Goal: Find contact information: Find contact information

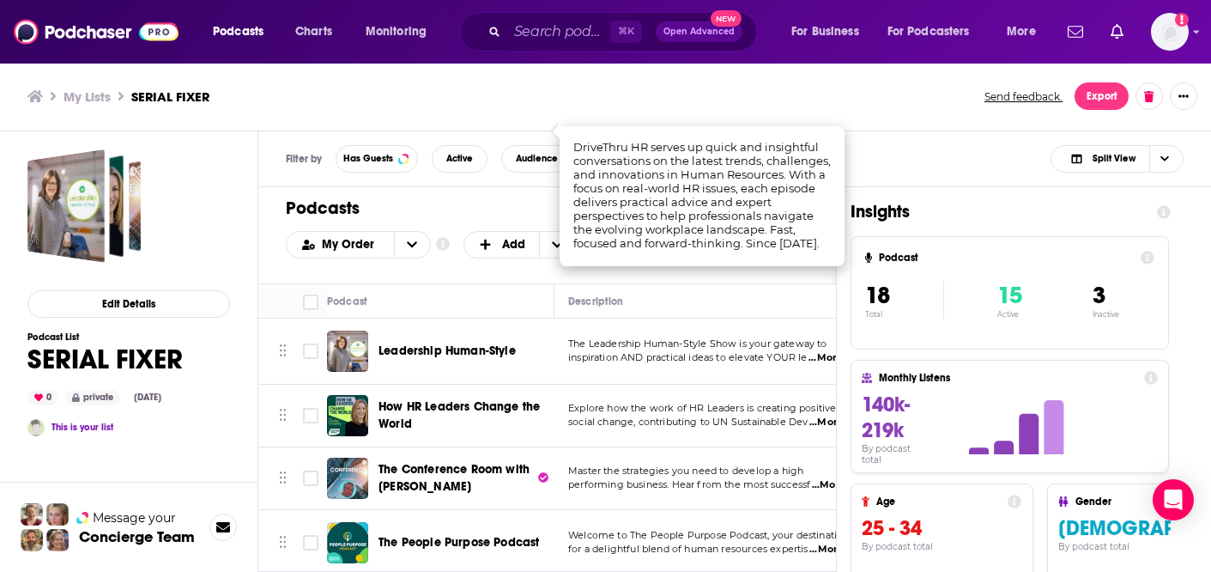
scroll to position [1921, 0]
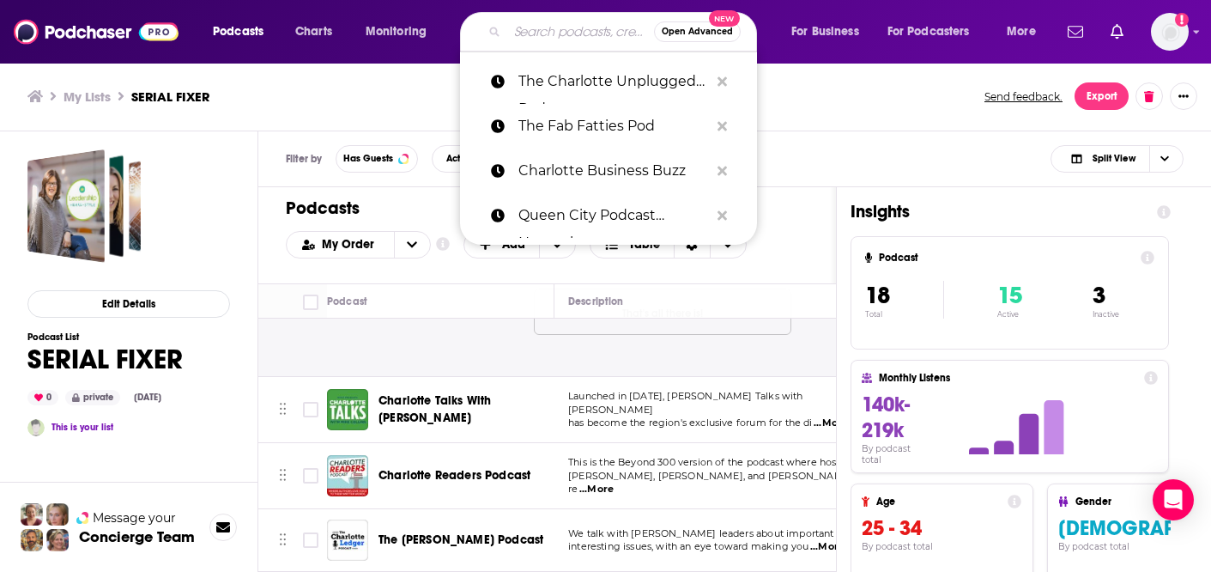
click at [522, 39] on input "Search podcasts, credits, & more..." at bounding box center [580, 31] width 147 height 27
paste input "People + Strategy Podcast"
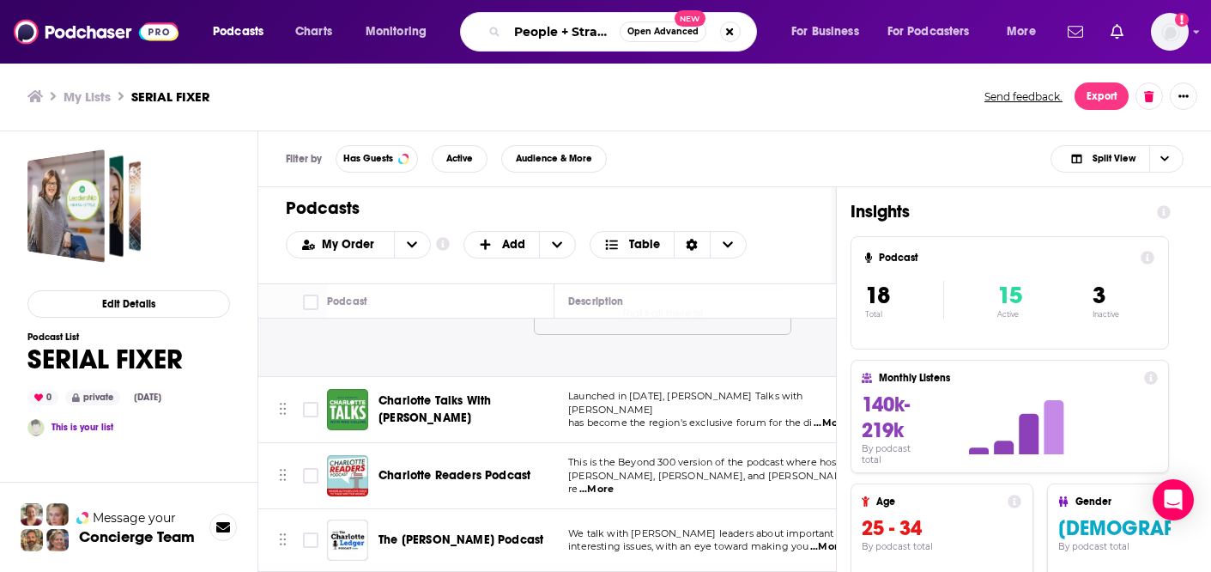
scroll to position [0, 69]
type input "People + Strategy Podcast"
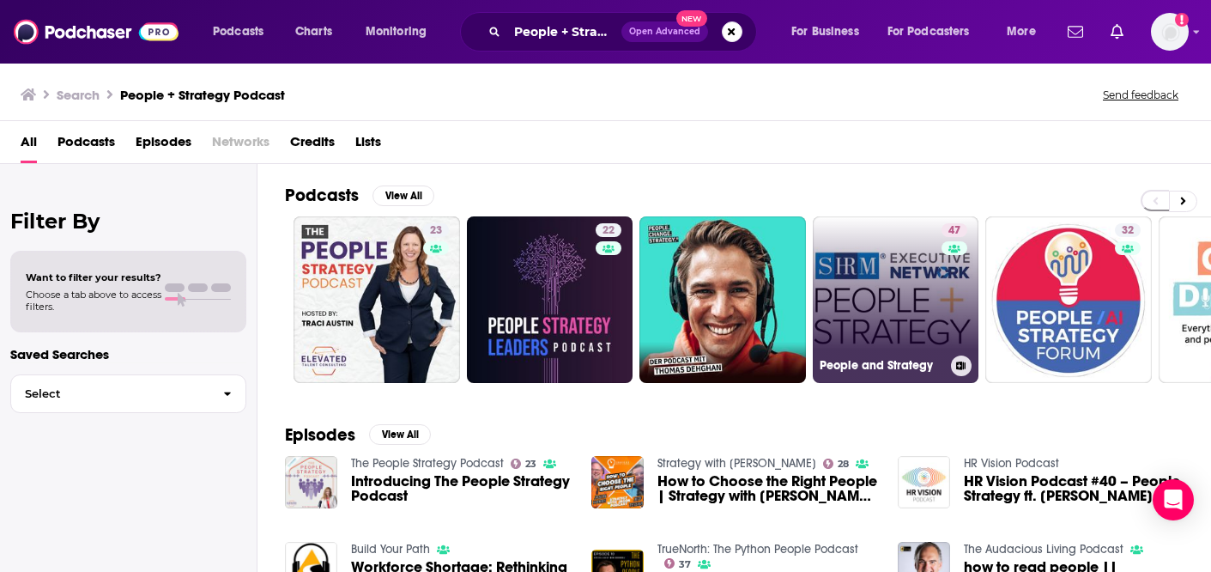
click at [881, 301] on link "47 People and Strategy" at bounding box center [896, 299] width 167 height 167
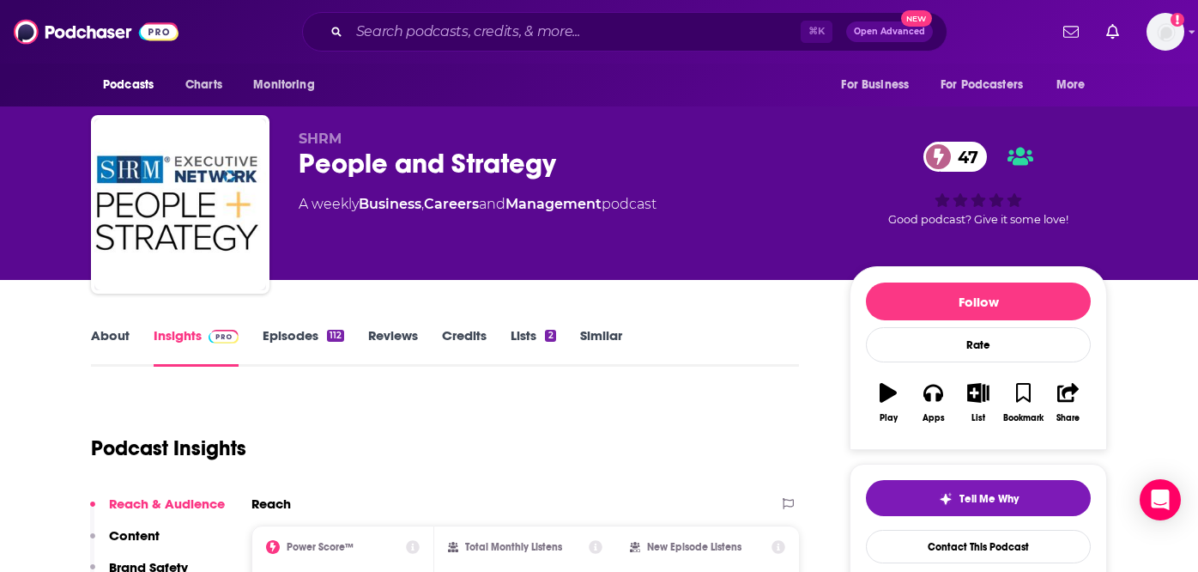
scroll to position [135, 0]
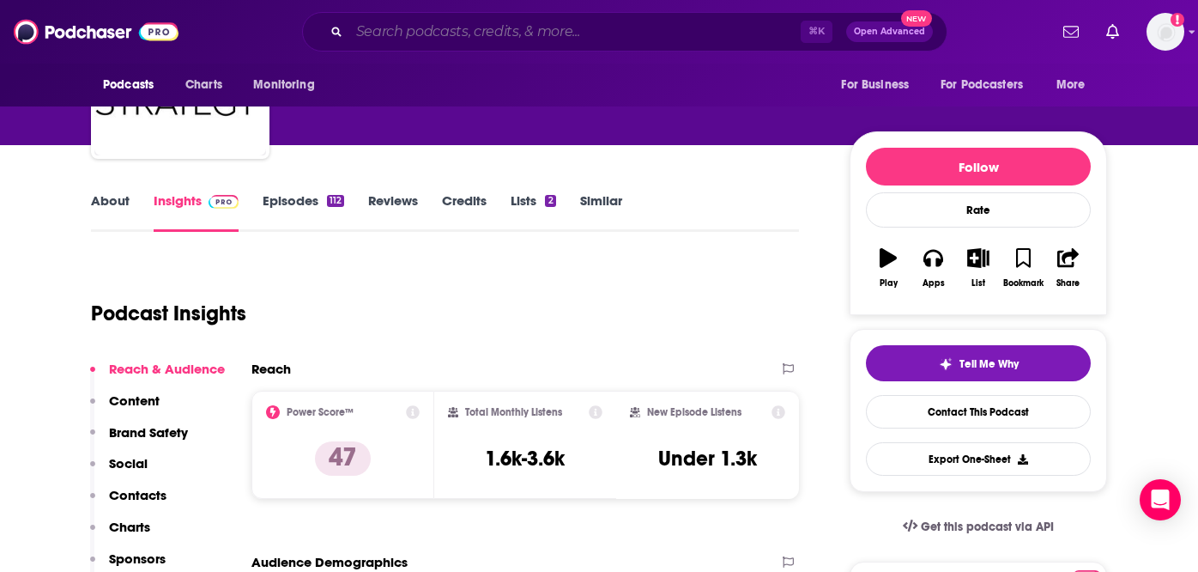
click at [530, 36] on input "Search podcasts, credits, & more..." at bounding box center [575, 31] width 452 height 27
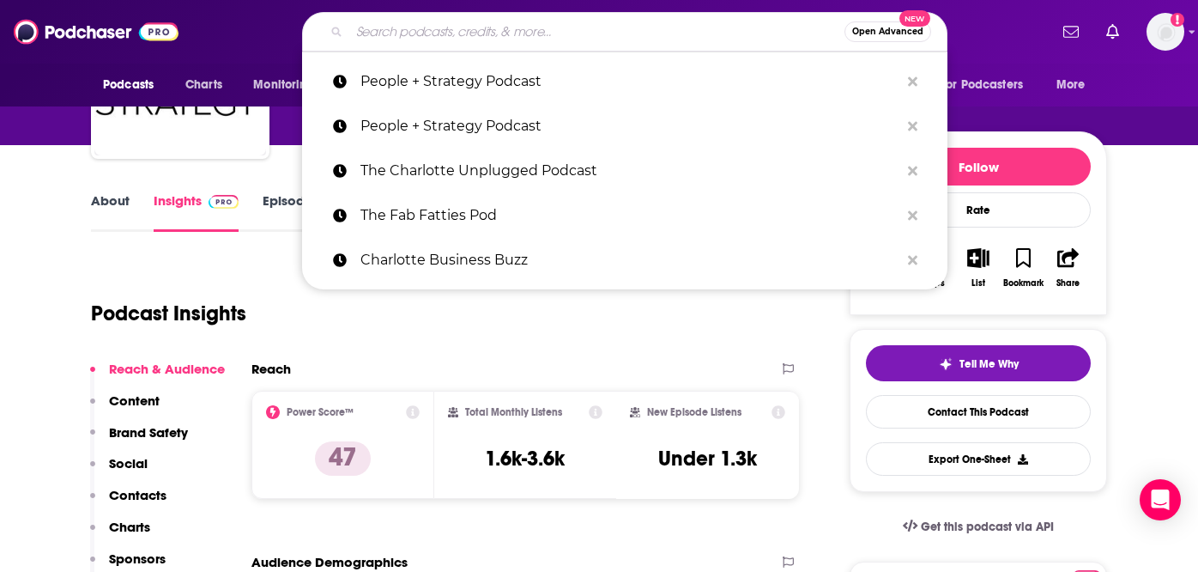
paste input "Punk Rock HR"
type input "Punk Rock HR"
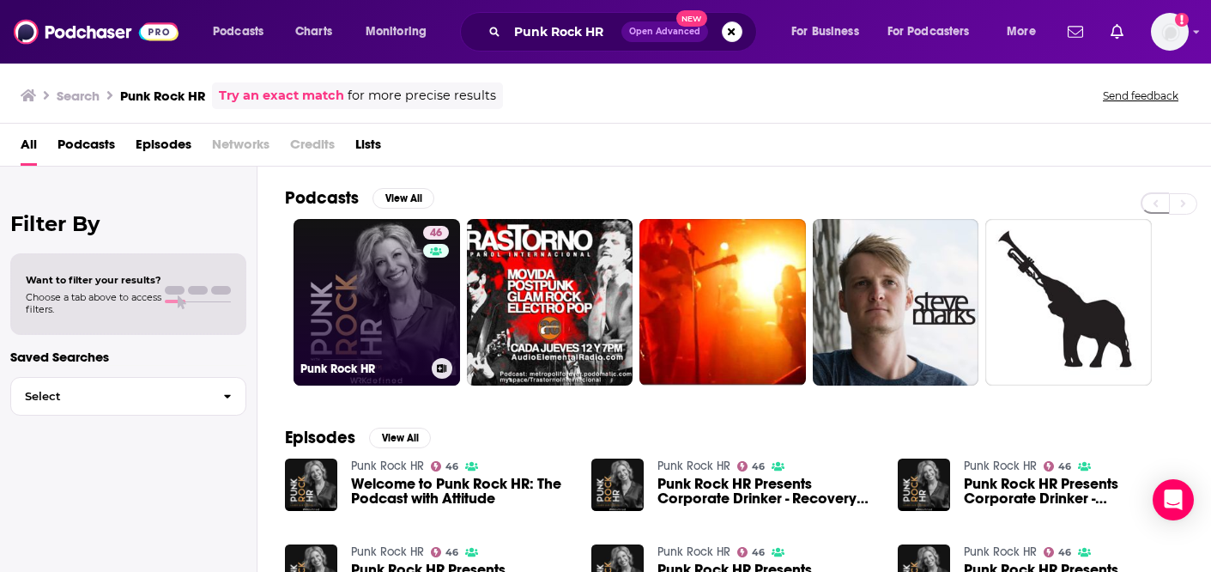
click at [349, 314] on link "46 Punk Rock HR" at bounding box center [377, 302] width 167 height 167
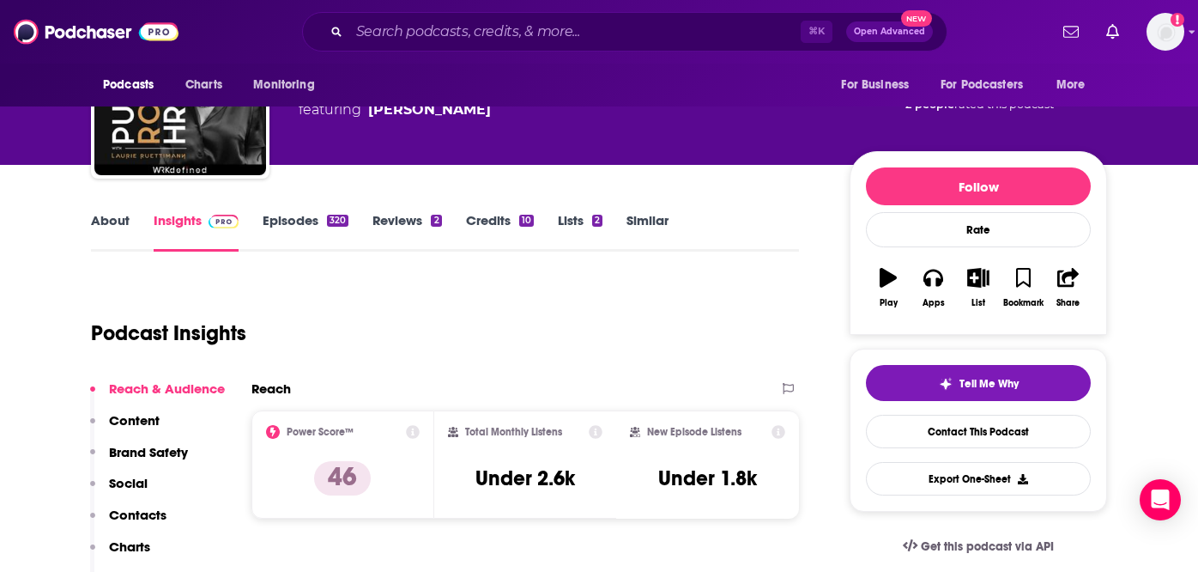
scroll to position [119, 0]
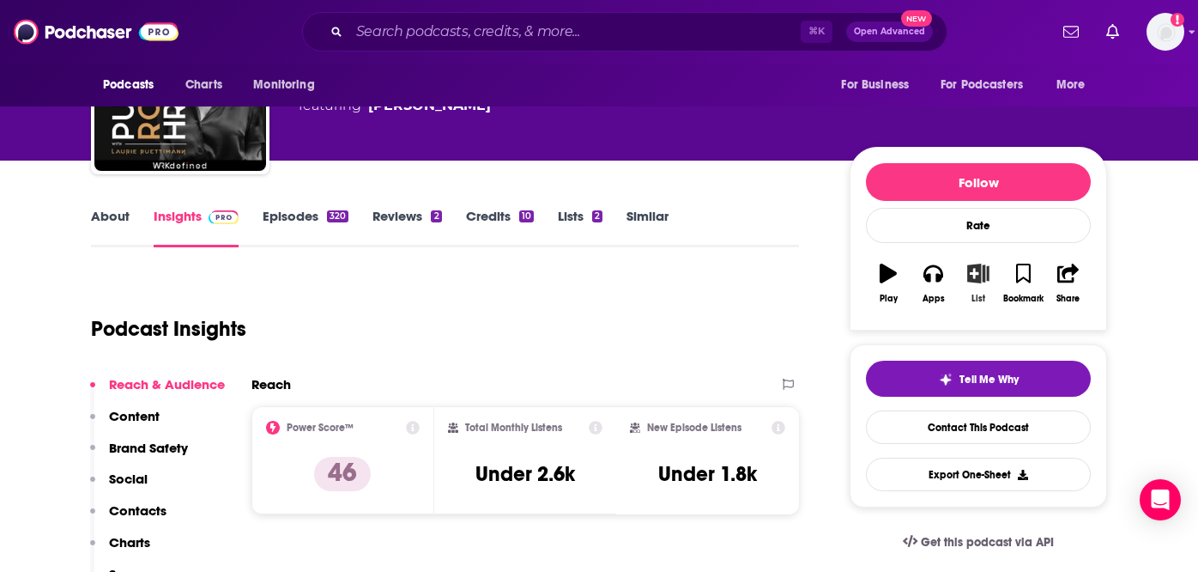
click at [982, 274] on icon "button" at bounding box center [977, 273] width 21 height 19
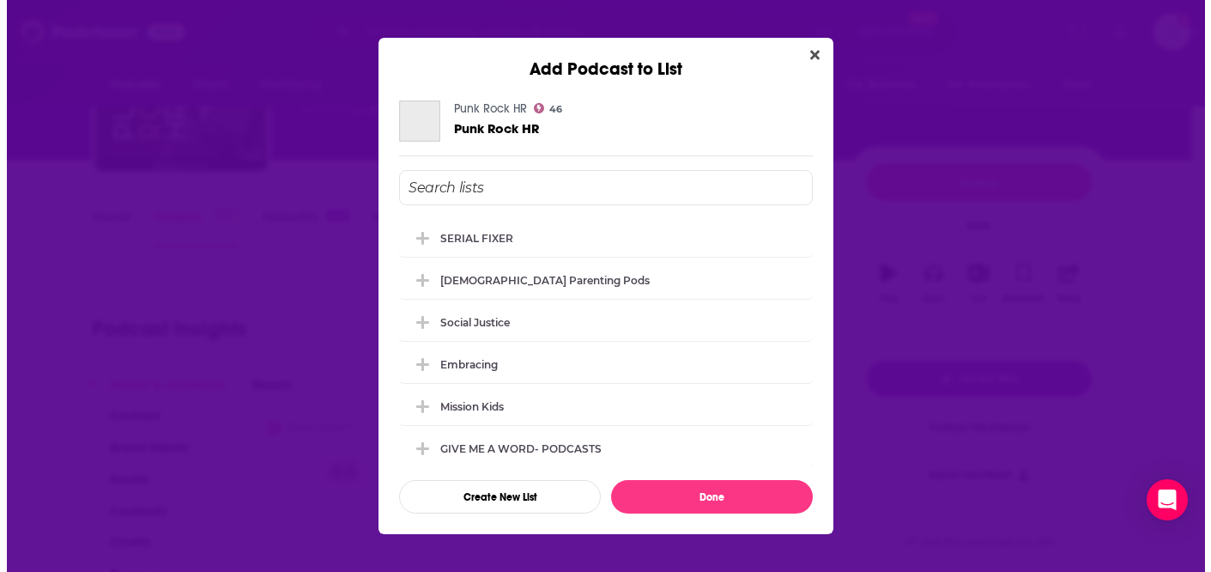
scroll to position [0, 0]
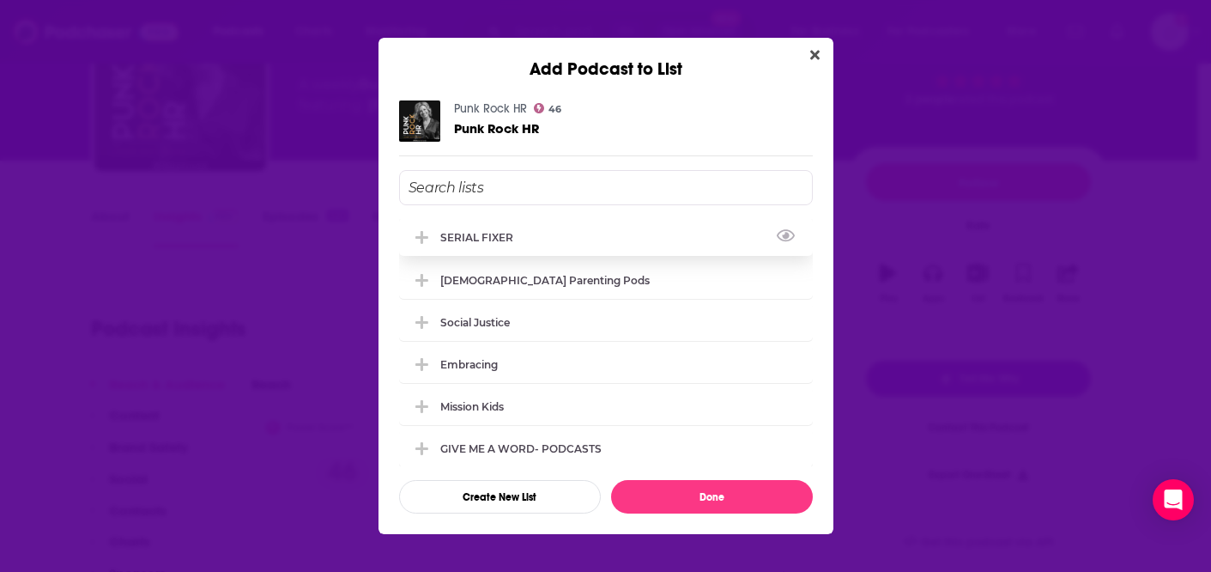
click at [512, 236] on div "SERIAL FIXER" at bounding box center [481, 237] width 83 height 13
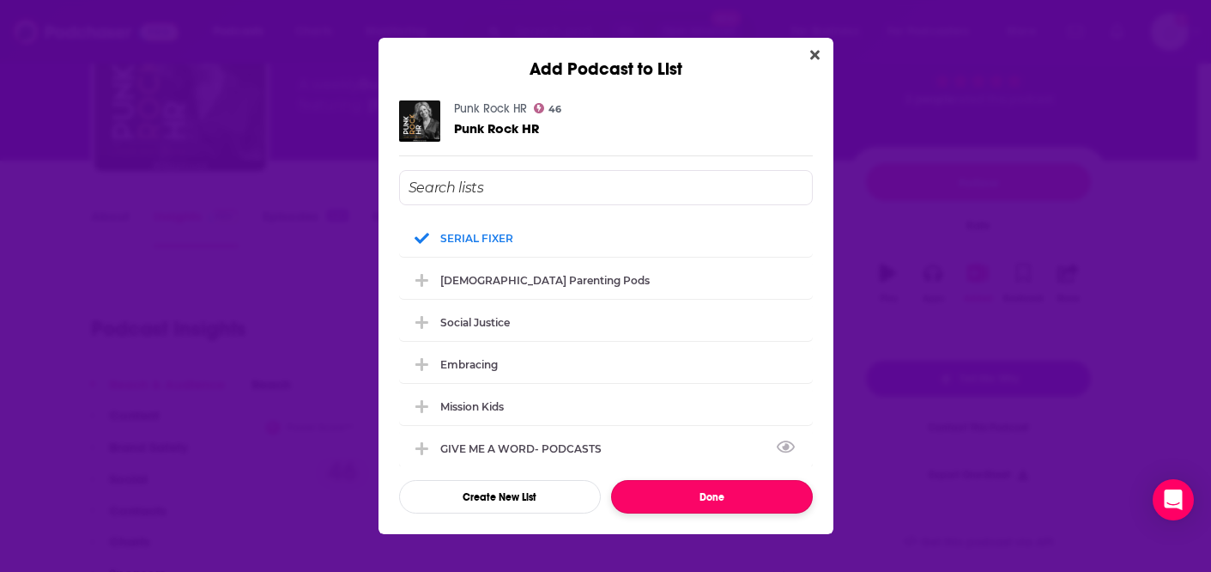
click at [717, 495] on button "Done" at bounding box center [712, 496] width 202 height 33
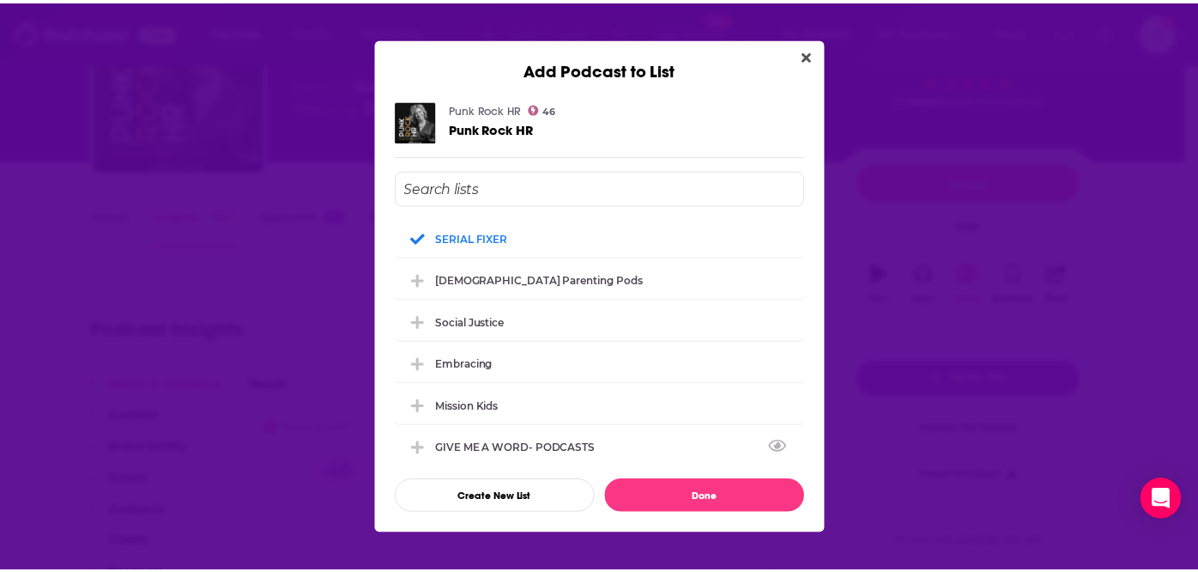
scroll to position [119, 0]
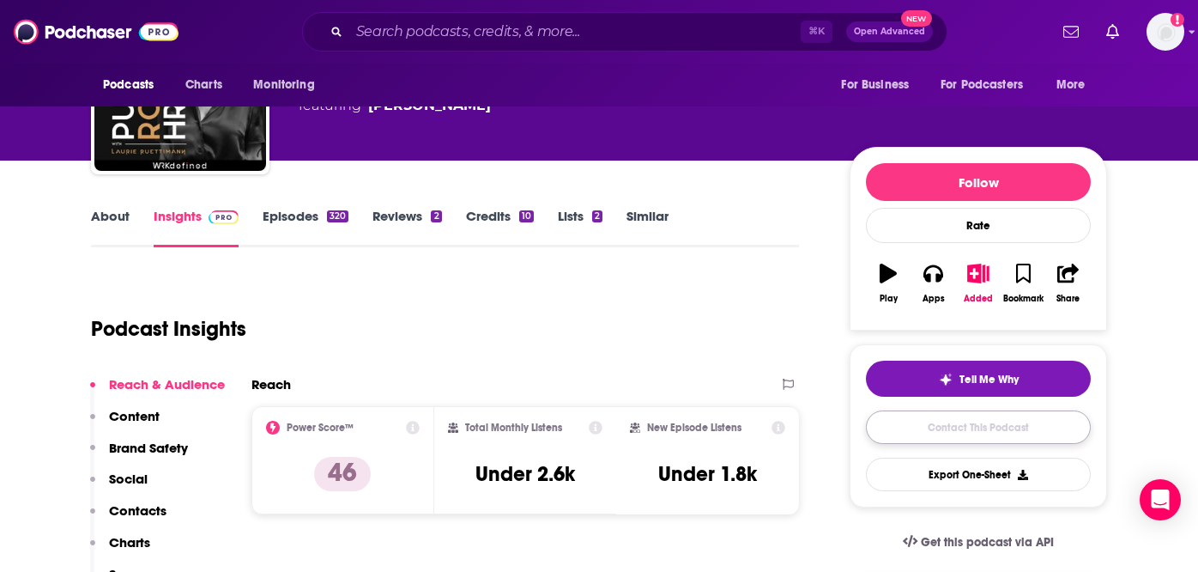
click at [1005, 425] on link "Contact This Podcast" at bounding box center [978, 426] width 225 height 33
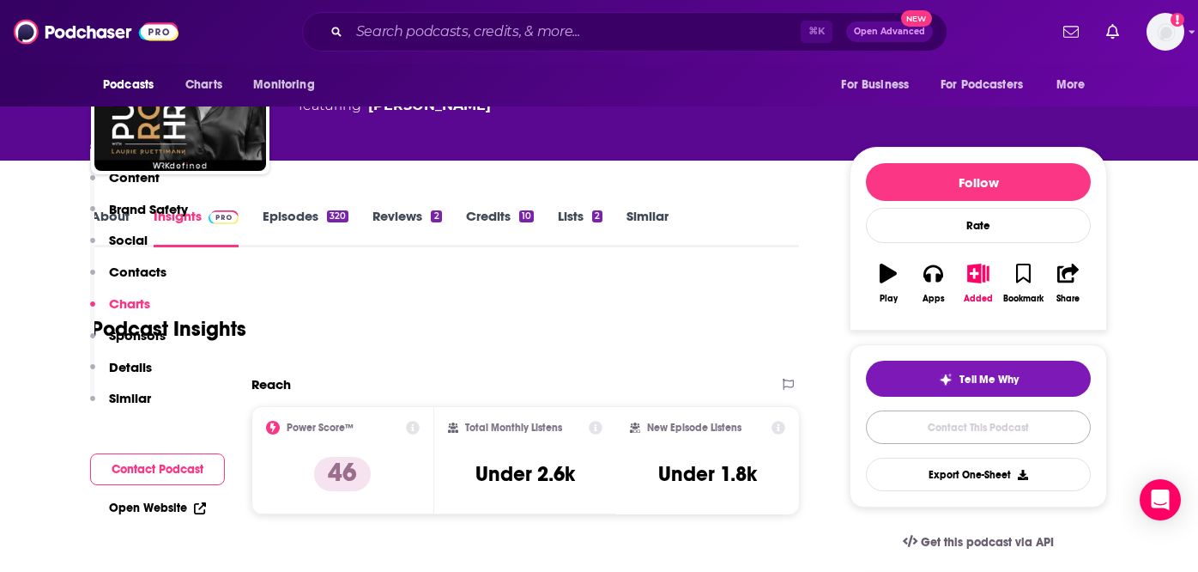
scroll to position [1798, 0]
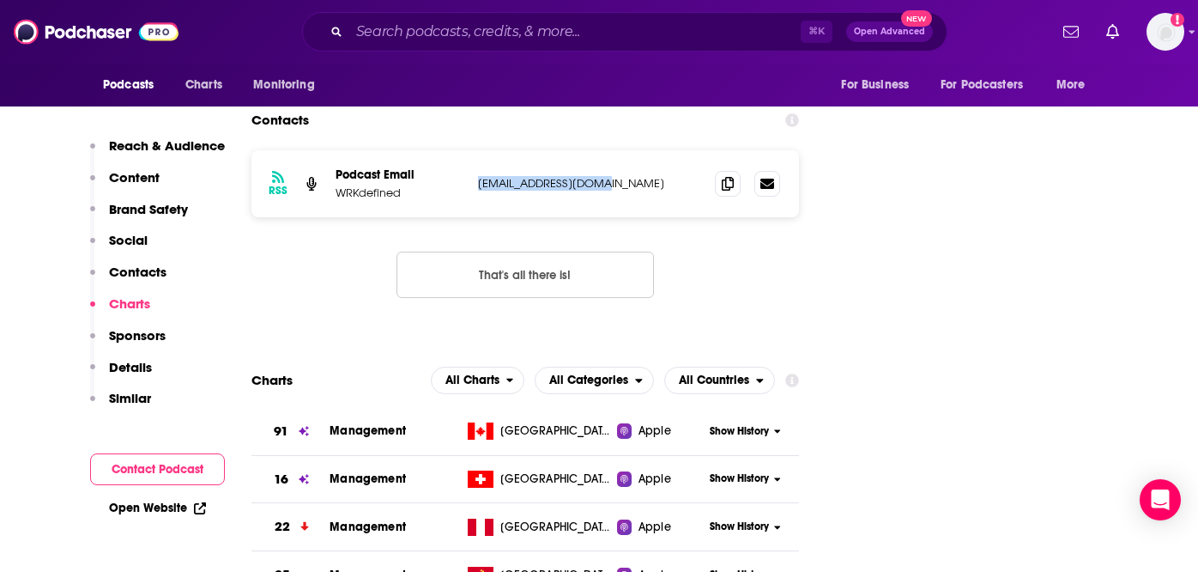
drag, startPoint x: 616, startPoint y: 82, endPoint x: 476, endPoint y: 84, distance: 139.9
click at [477, 150] on div "RSS Podcast Email WRKdefined [EMAIL_ADDRESS][DOMAIN_NAME] [EMAIL_ADDRESS][DOMAI…" at bounding box center [526, 183] width 548 height 67
copy p "[EMAIL_ADDRESS][DOMAIN_NAME]"
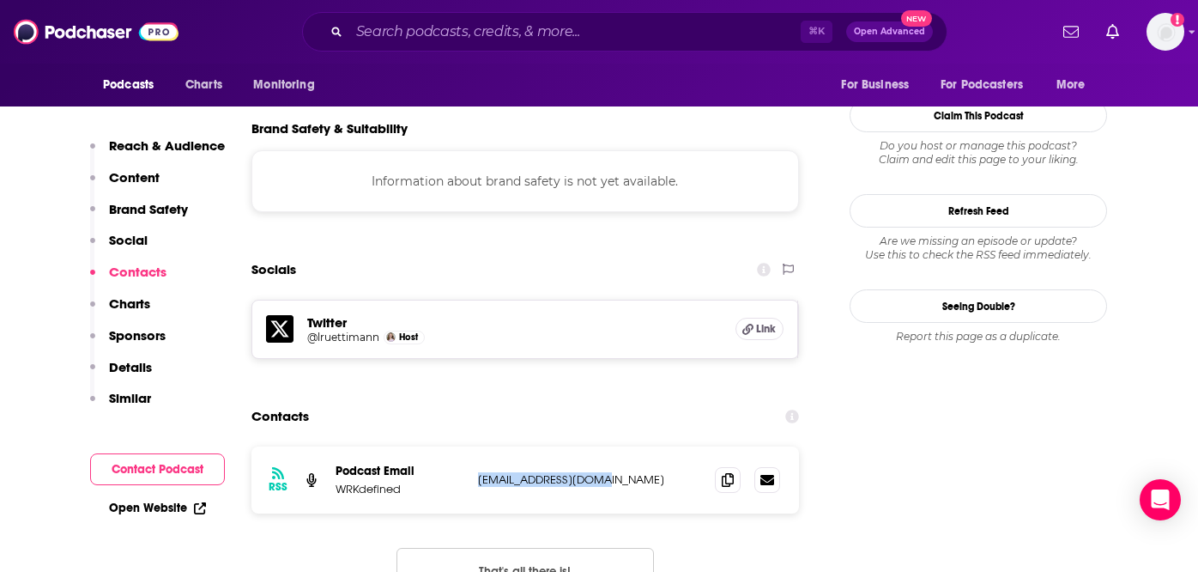
scroll to position [1498, 0]
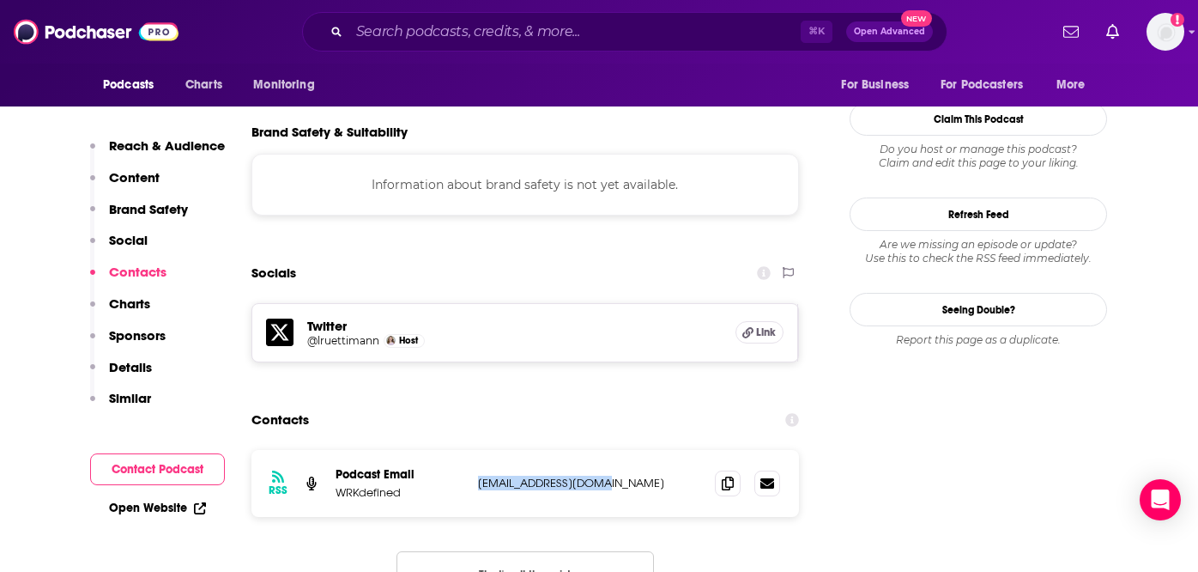
click at [330, 334] on h5 "@lruettimann" at bounding box center [343, 340] width 72 height 13
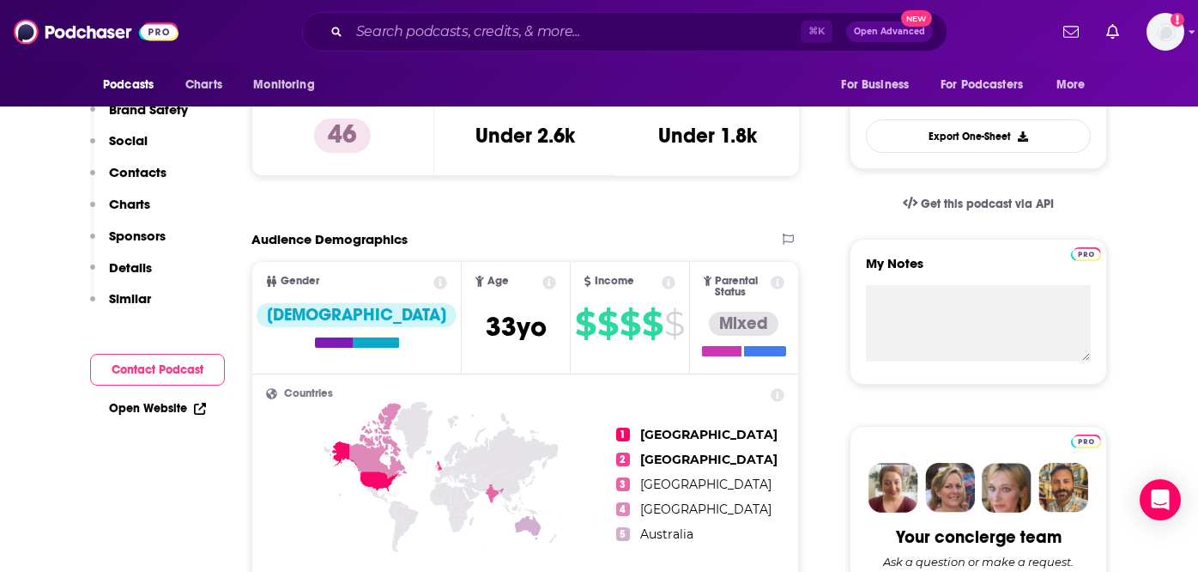
scroll to position [140, 0]
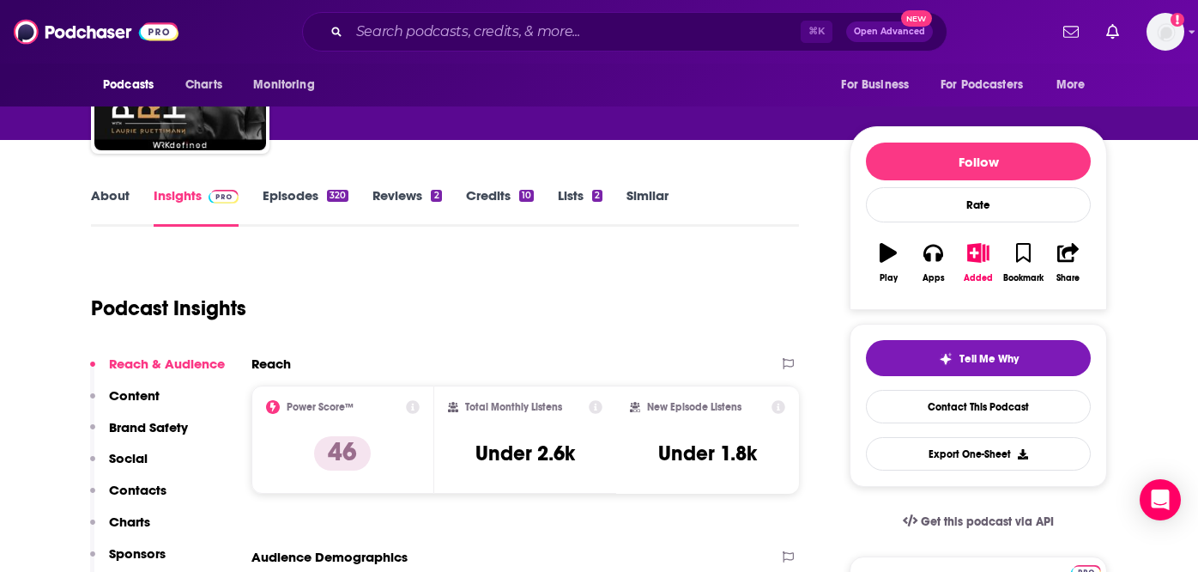
click at [296, 190] on link "Episodes 320" at bounding box center [306, 206] width 86 height 39
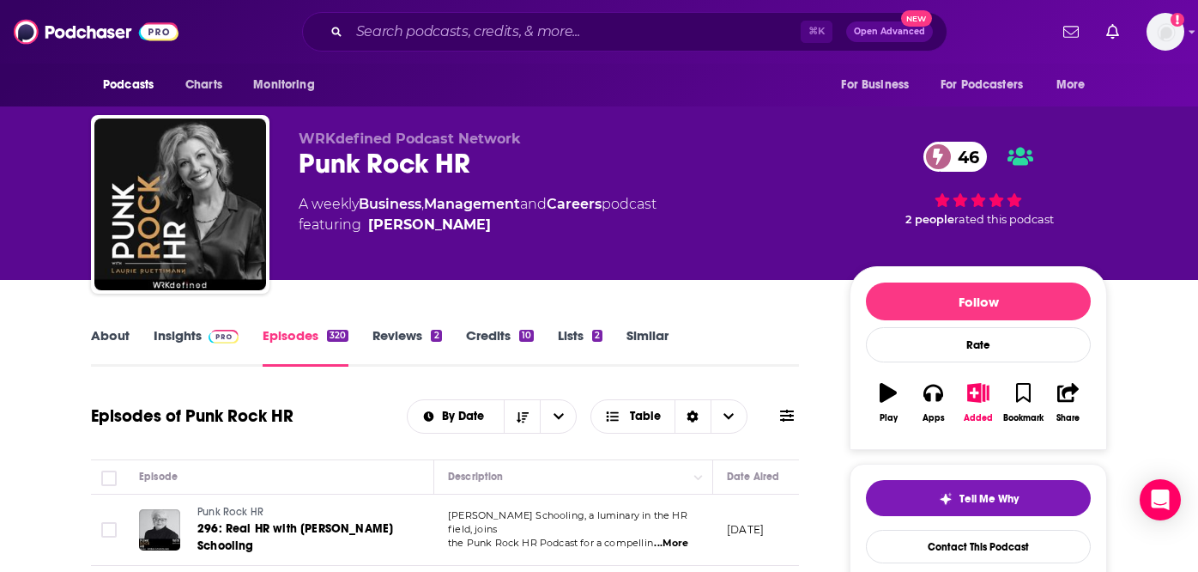
scroll to position [20, 0]
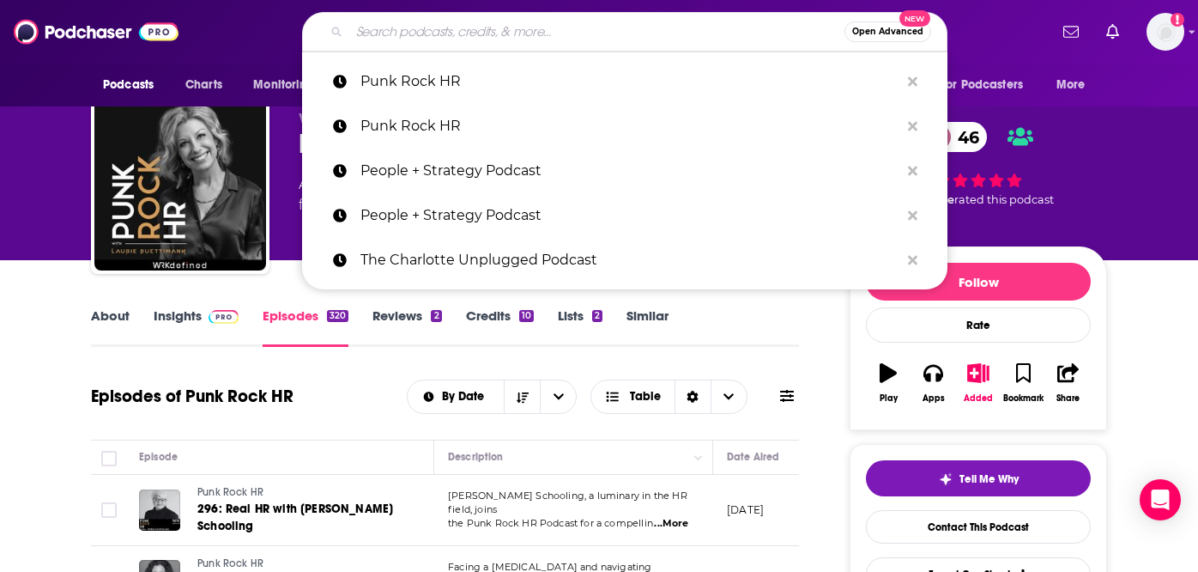
click at [565, 38] on input "Search podcasts, credits, & more..." at bounding box center [596, 31] width 495 height 27
paste input "WorkLife"
type input "WorkLife"
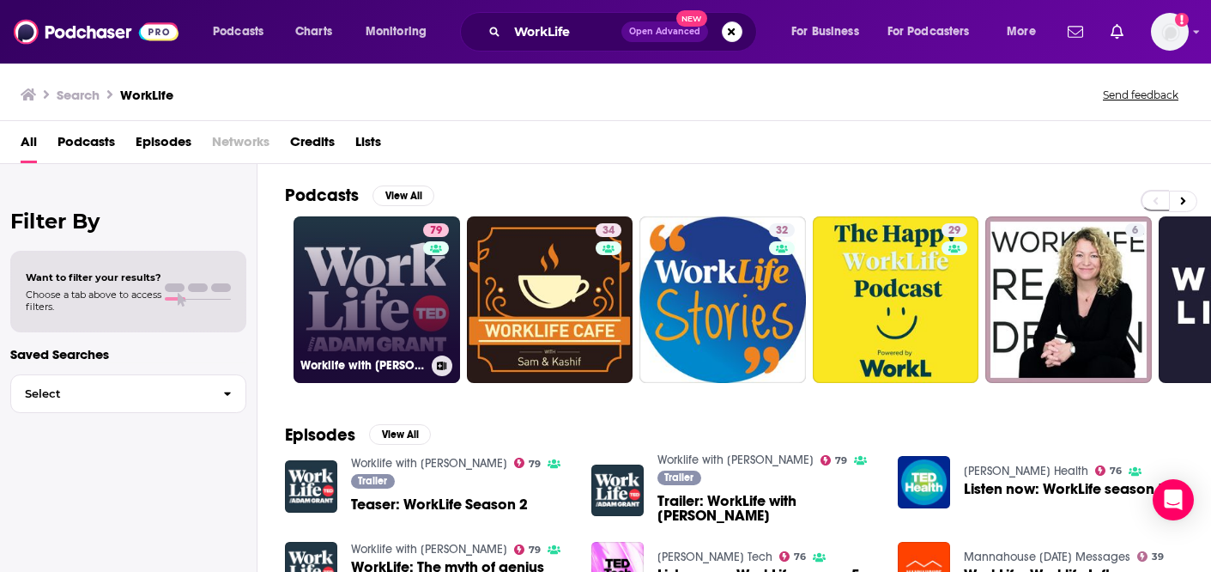
click at [340, 294] on link "79 Worklife with [PERSON_NAME]" at bounding box center [377, 299] width 167 height 167
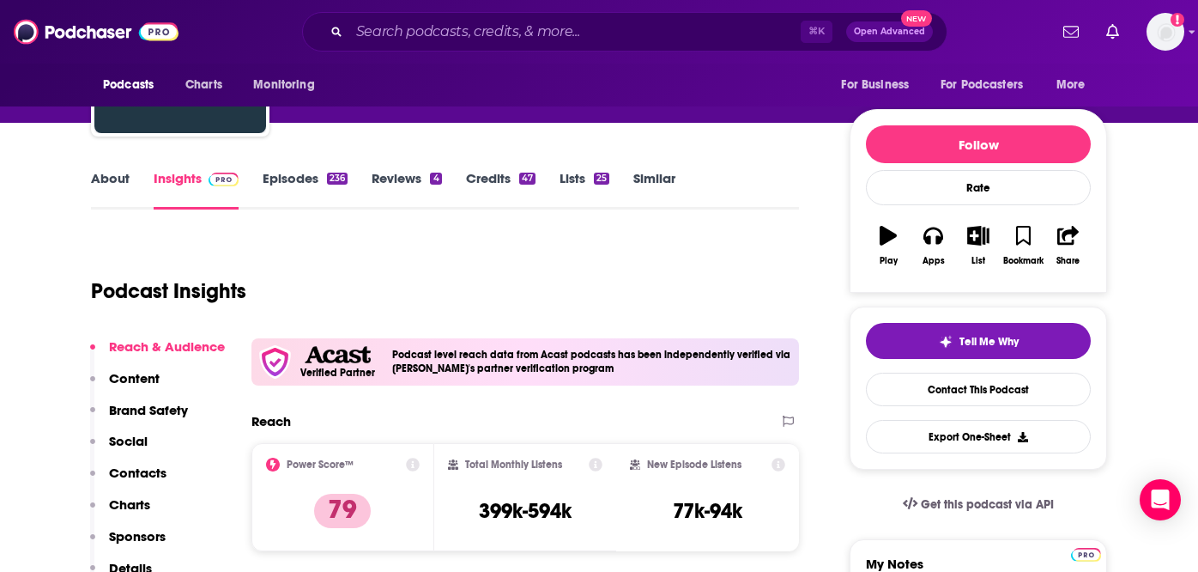
scroll to position [173, 0]
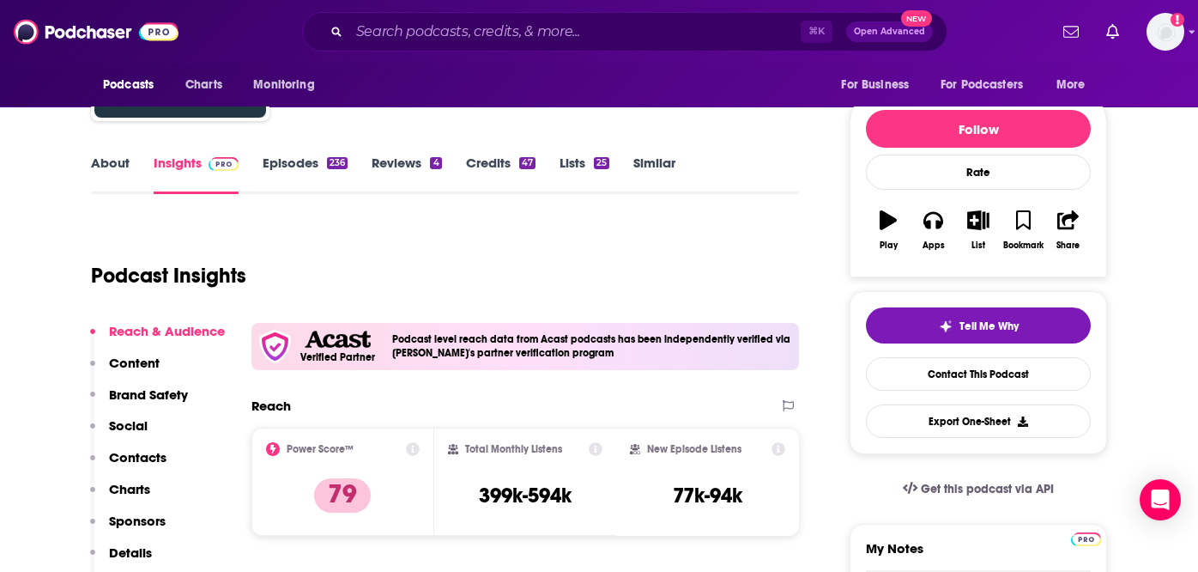
click at [290, 159] on link "Episodes 236" at bounding box center [305, 174] width 85 height 39
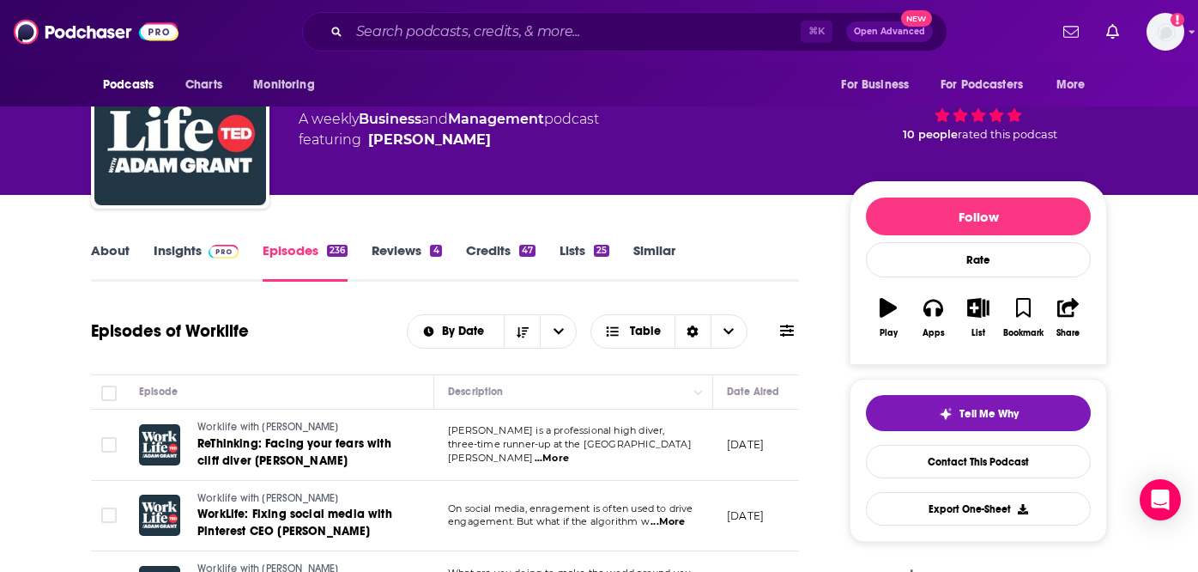
scroll to position [112, 0]
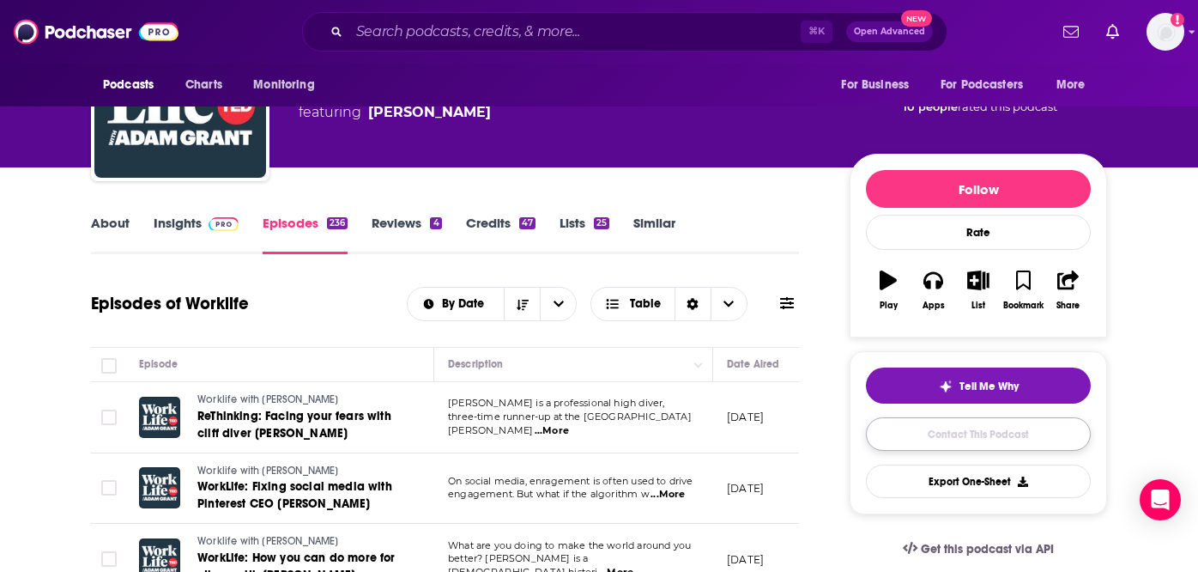
click at [976, 442] on link "Contact This Podcast" at bounding box center [978, 433] width 225 height 33
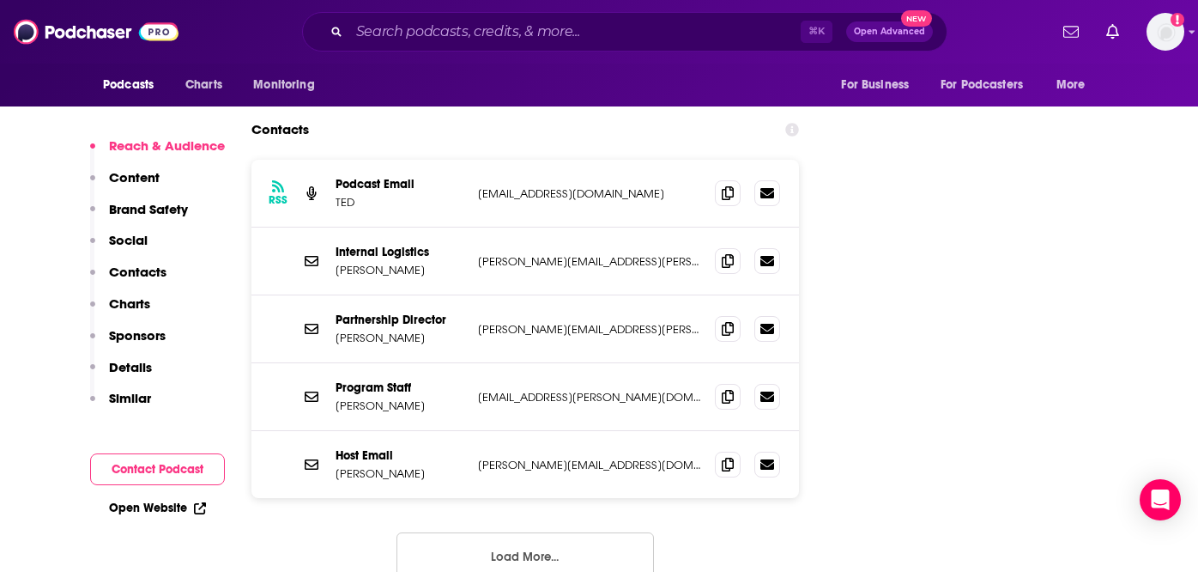
scroll to position [2253, 0]
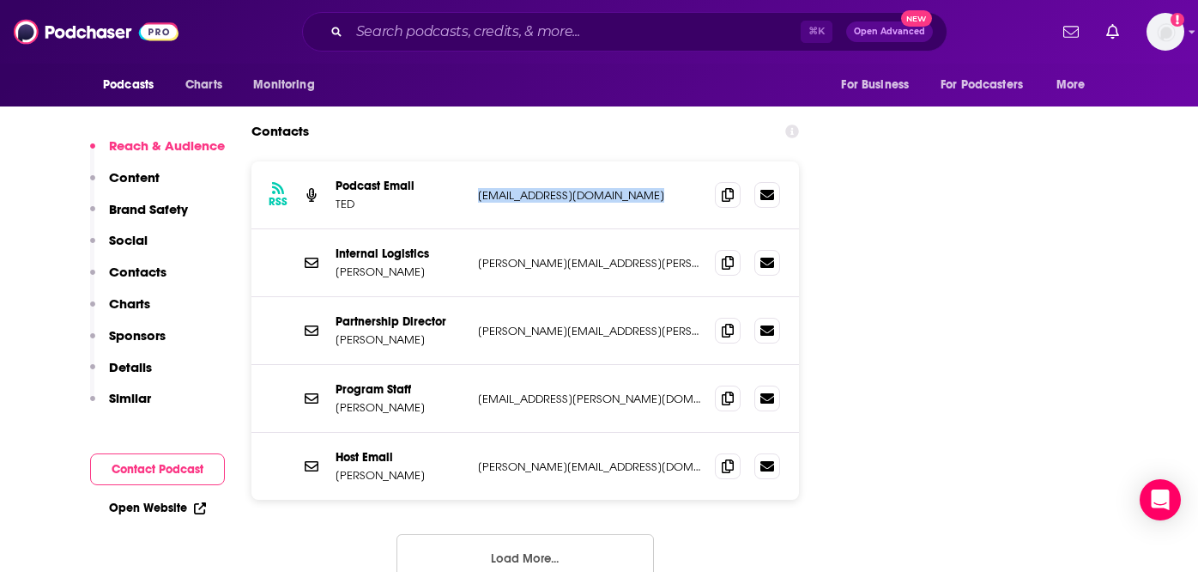
drag, startPoint x: 647, startPoint y: 99, endPoint x: 467, endPoint y: 106, distance: 180.4
click at [467, 161] on div "RSS Podcast Email [PERSON_NAME] [EMAIL_ADDRESS][DOMAIN_NAME] [EMAIL_ADDRESS][DO…" at bounding box center [526, 195] width 548 height 68
copy div "[EMAIL_ADDRESS][DOMAIN_NAME]"
drag, startPoint x: 604, startPoint y: 372, endPoint x: 478, endPoint y: 377, distance: 126.3
click at [478, 459] on p "[PERSON_NAME][EMAIL_ADDRESS][DOMAIN_NAME]" at bounding box center [589, 466] width 223 height 15
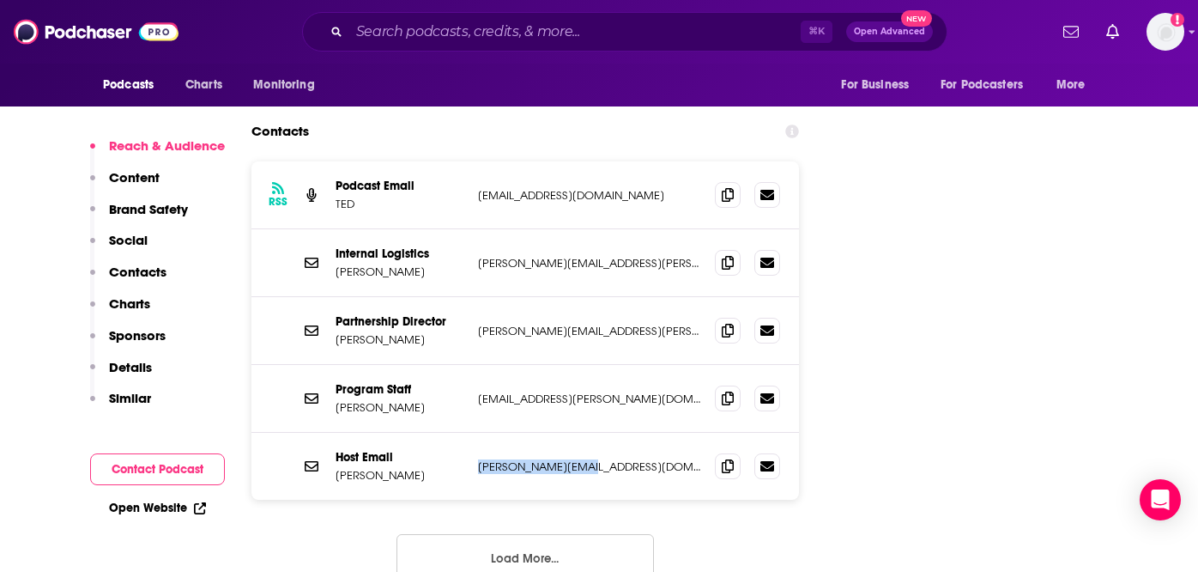
copy p "[PERSON_NAME][EMAIL_ADDRESS][DOMAIN_NAME]"
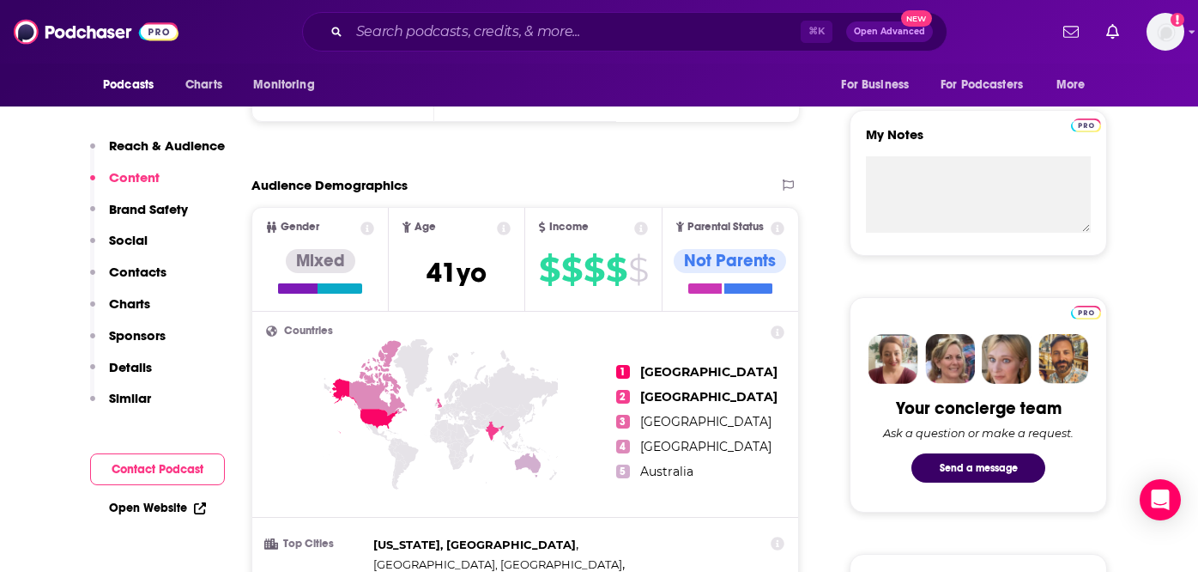
scroll to position [0, 0]
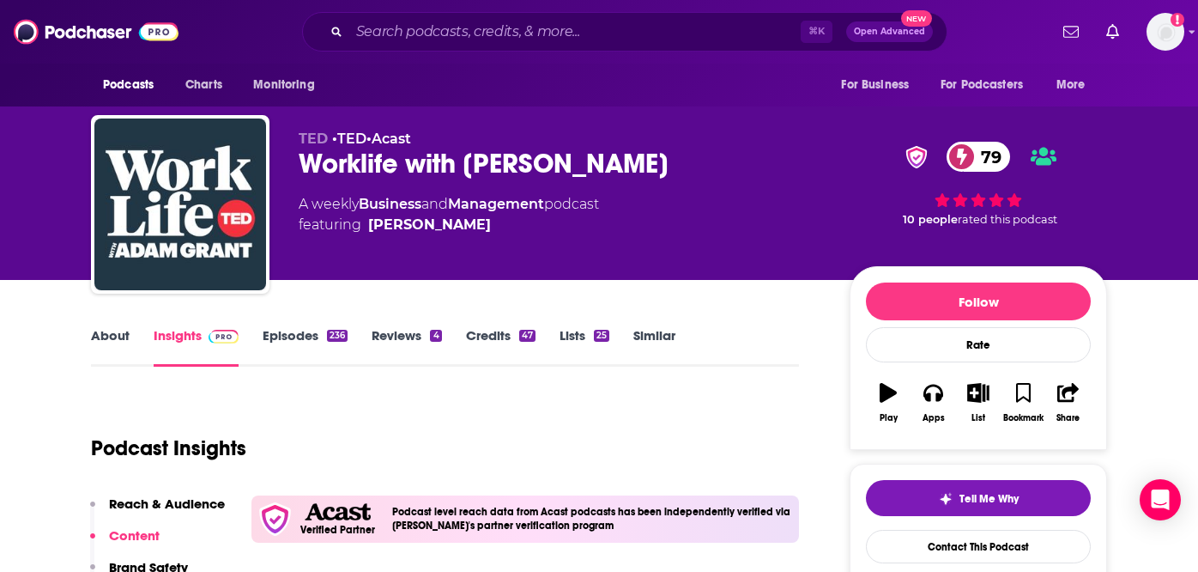
click at [108, 337] on link "About" at bounding box center [110, 346] width 39 height 39
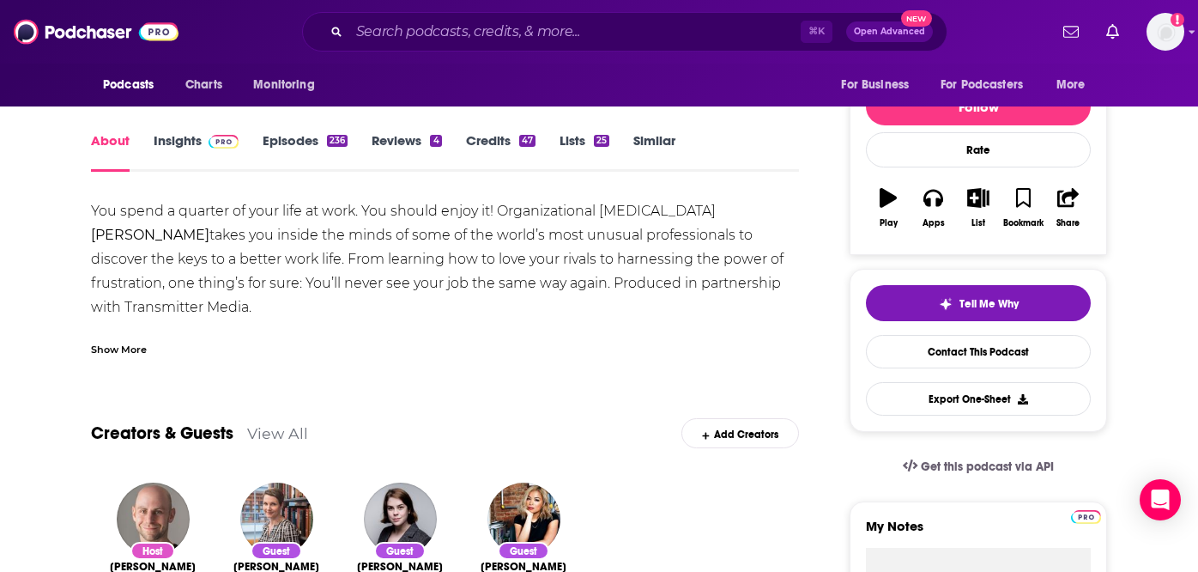
scroll to position [313, 0]
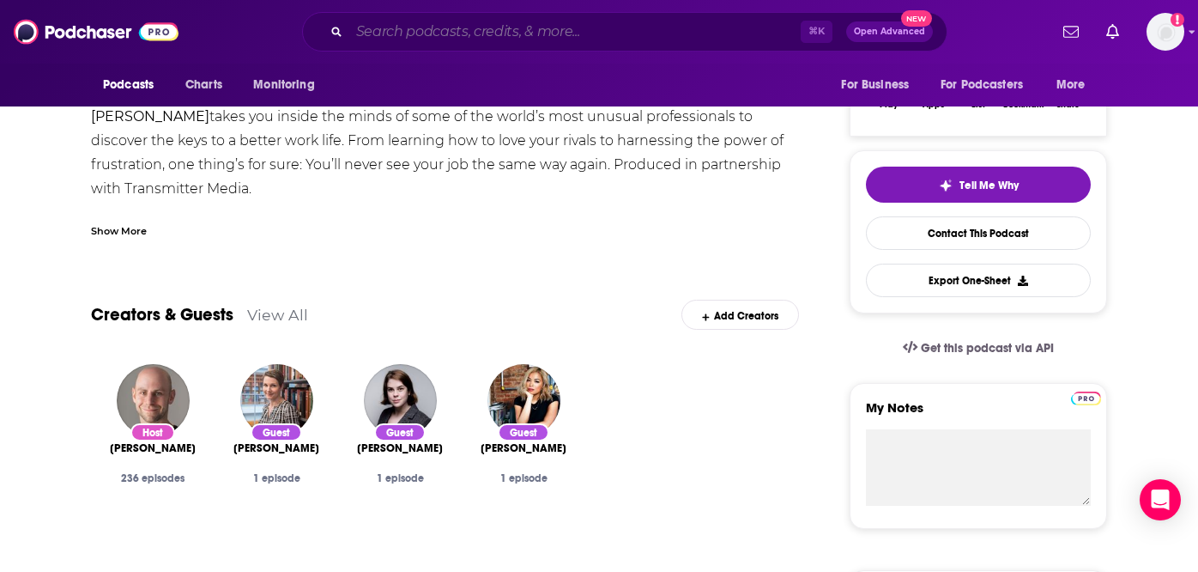
click at [529, 27] on input "Search podcasts, credits, & more..." at bounding box center [575, 31] width 452 height 27
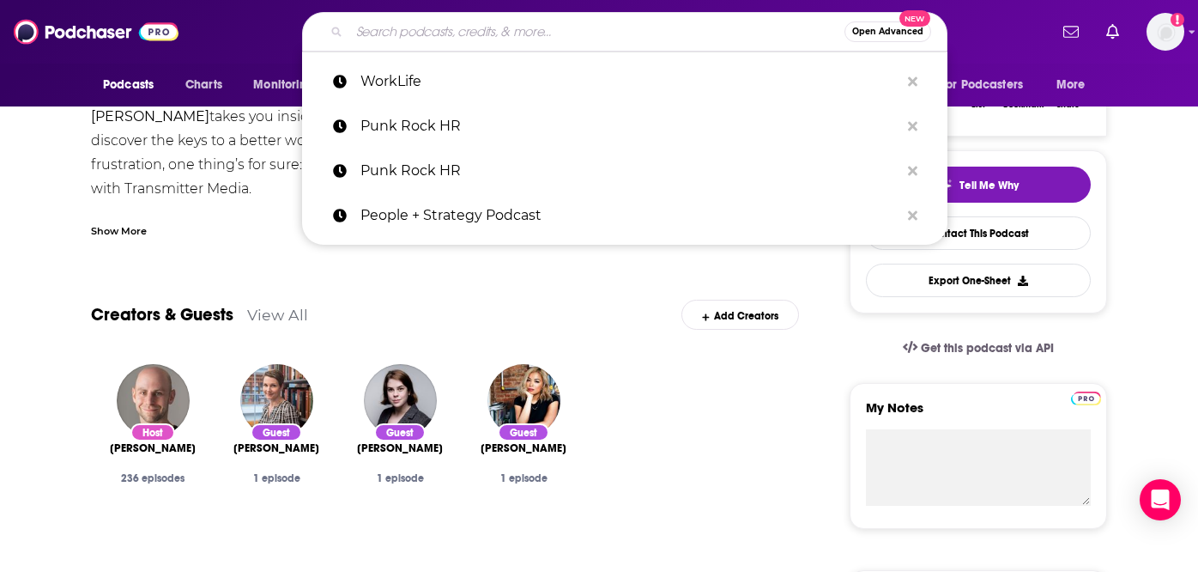
paste input "HR Leaders Podcast"
type input "HR Leaders Podcast"
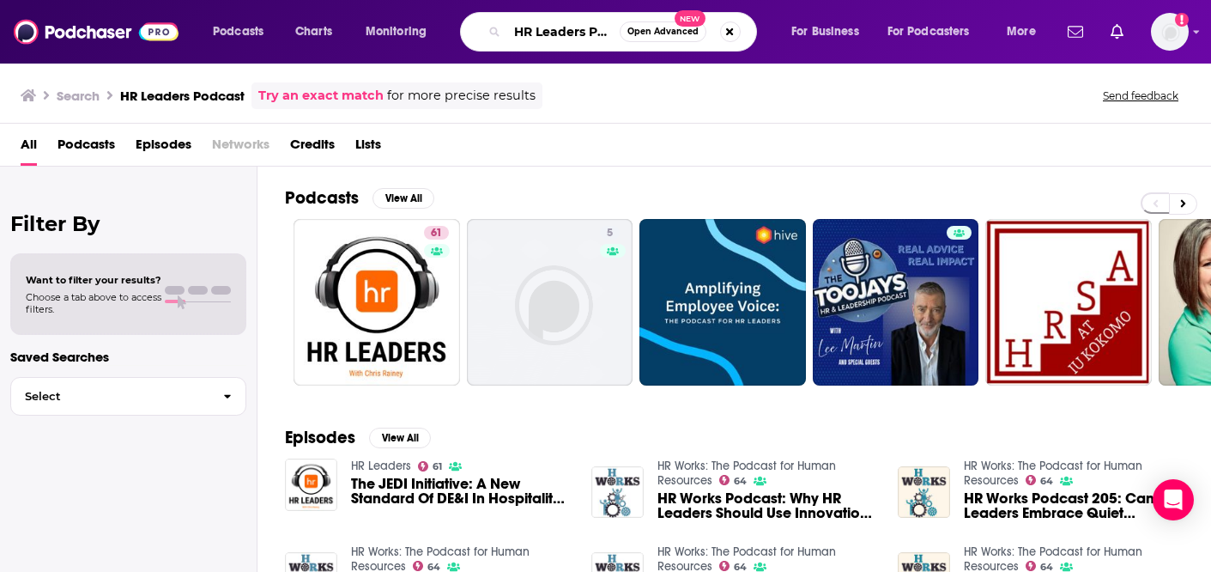
scroll to position [0, 28]
drag, startPoint x: 511, startPoint y: 33, endPoint x: 785, endPoint y: 66, distance: 276.6
click at [786, 66] on div "Podcasts Charts Monitoring HR Leaders Podcast Open Advanced New For Business Fo…" at bounding box center [605, 286] width 1211 height 572
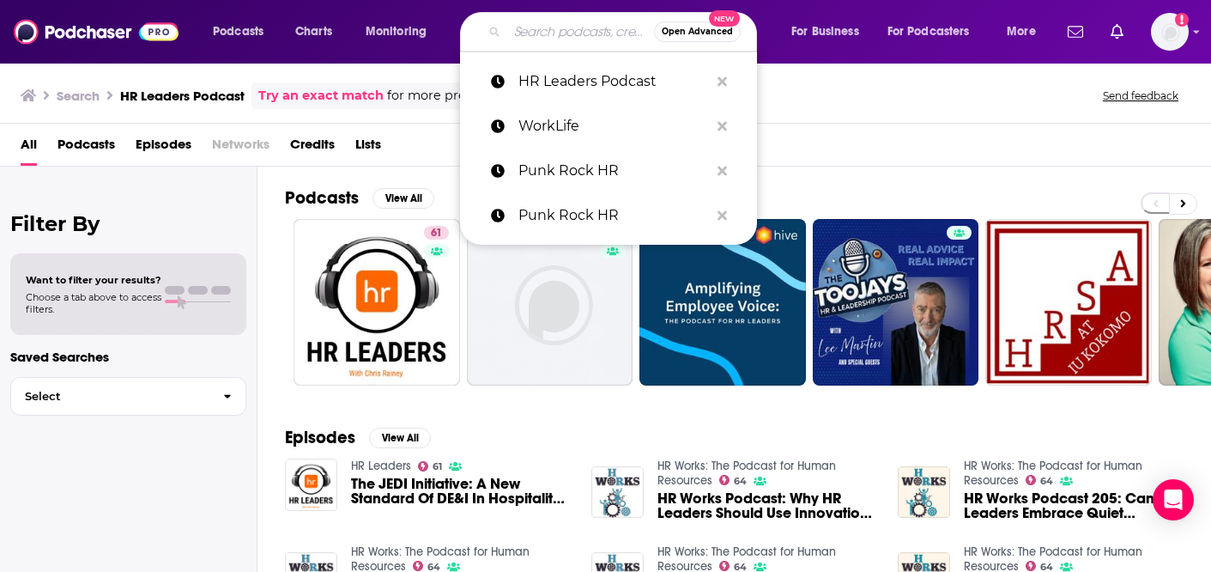
paste input "Workology – Host: [PERSON_NAME]"
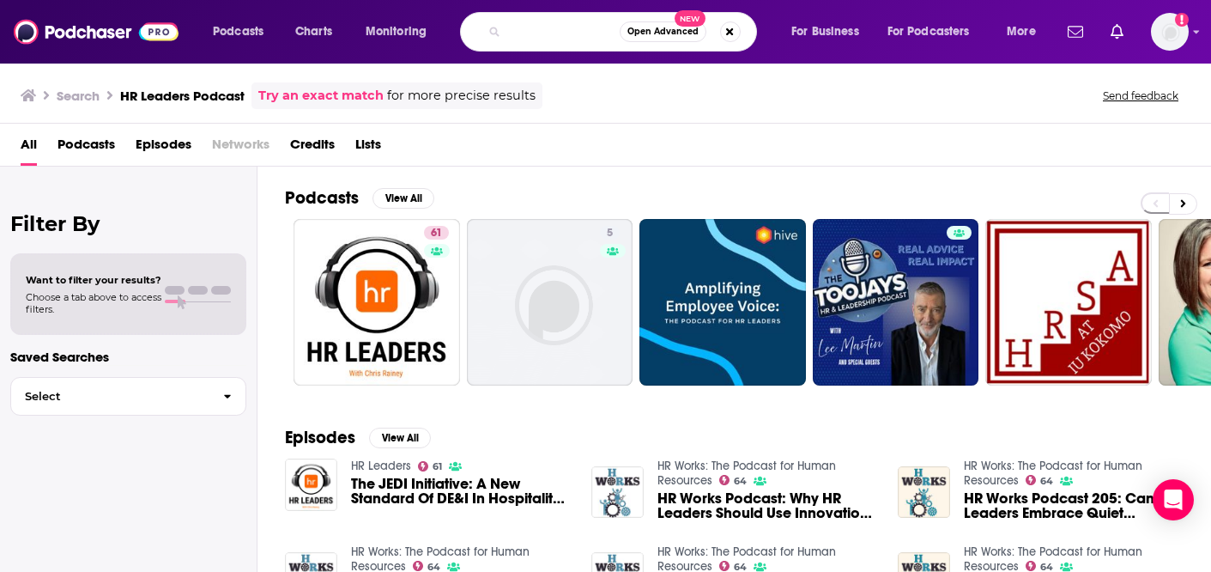
type input "Workology – Host: [PERSON_NAME]"
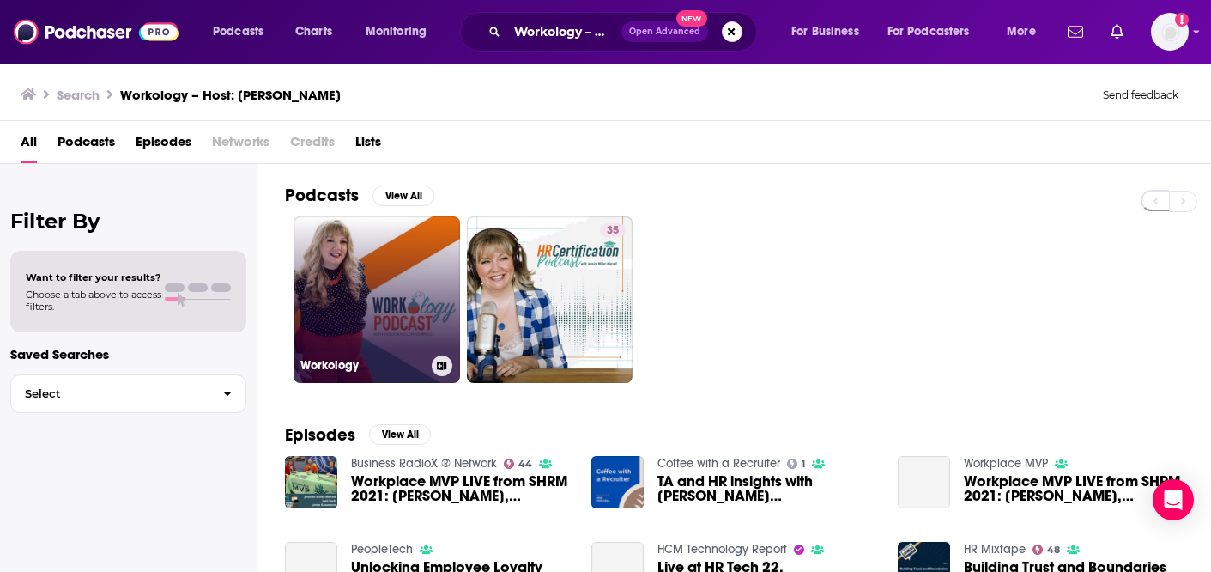
click at [338, 294] on link "Workology" at bounding box center [377, 299] width 167 height 167
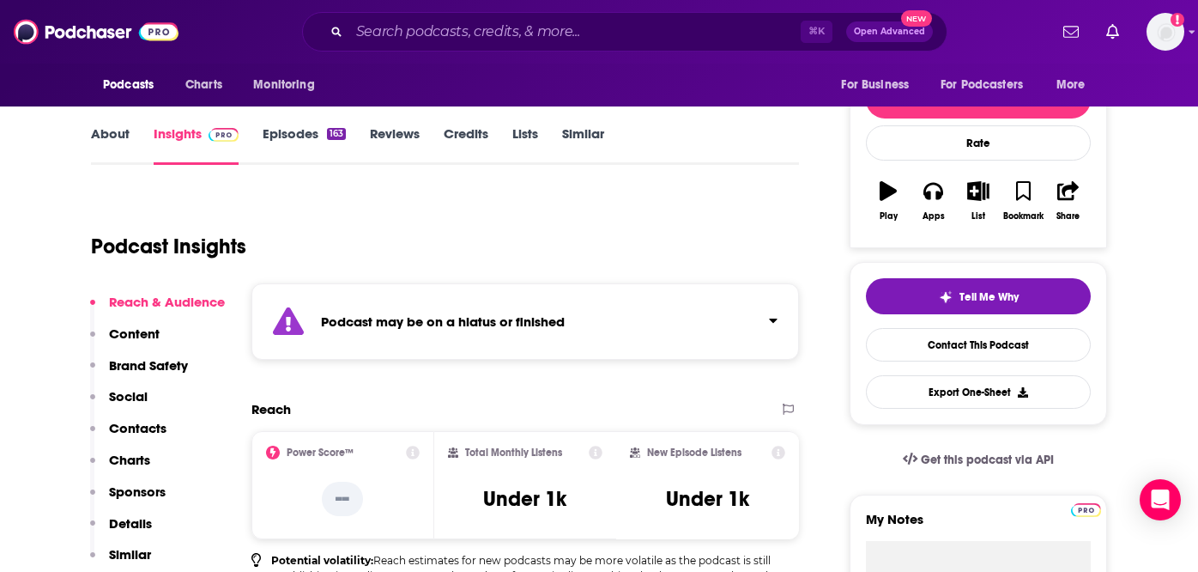
scroll to position [60, 0]
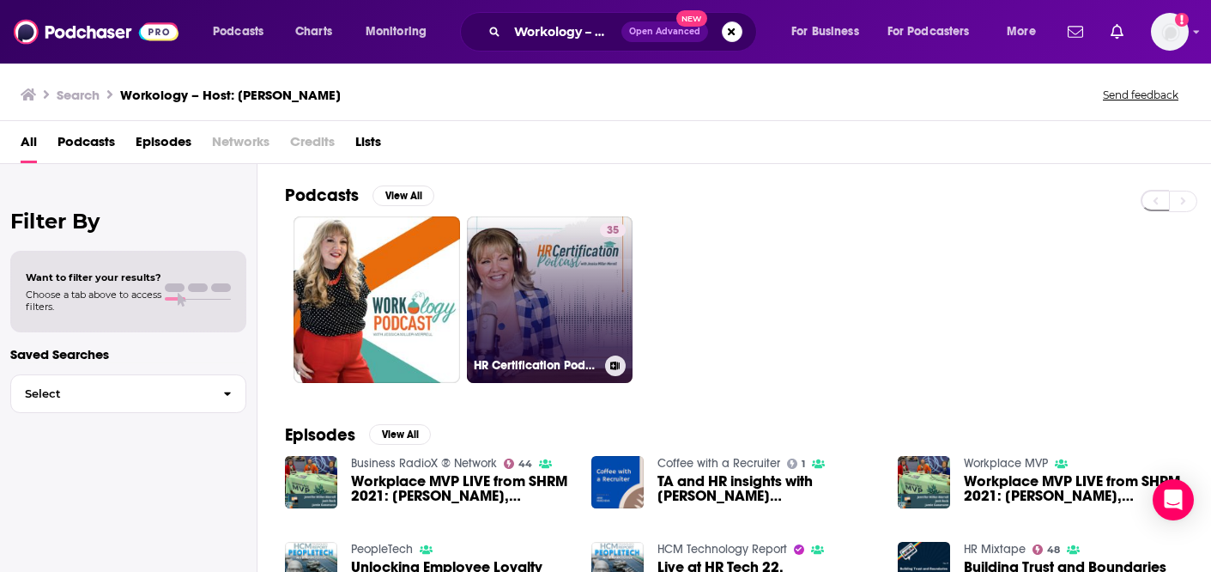
click at [567, 286] on link "35 HR Certification Podcast" at bounding box center [550, 299] width 167 height 167
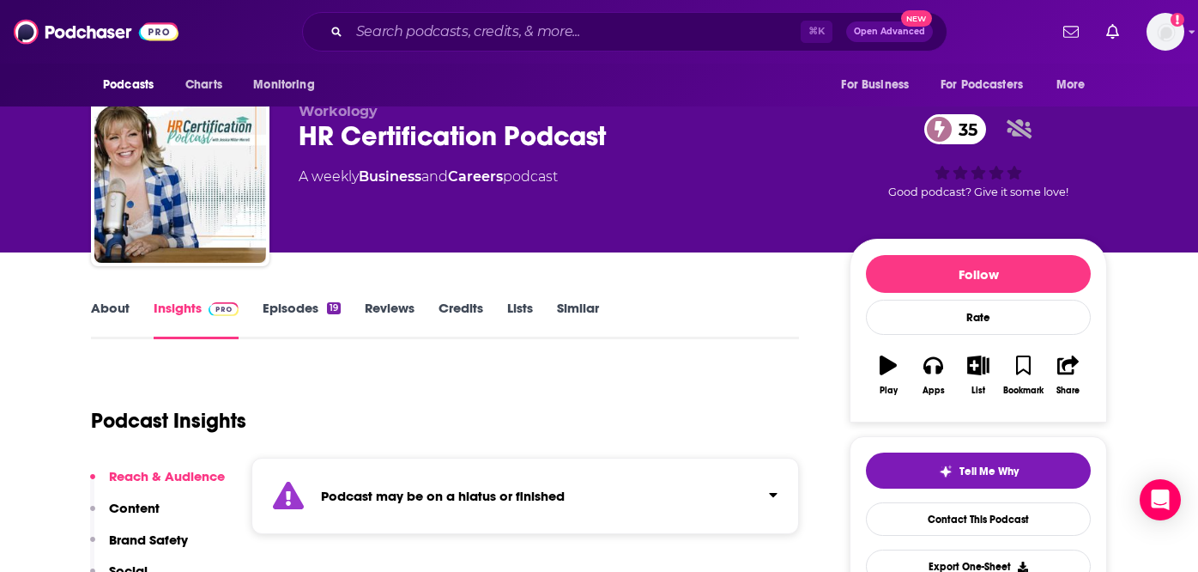
scroll to position [32, 0]
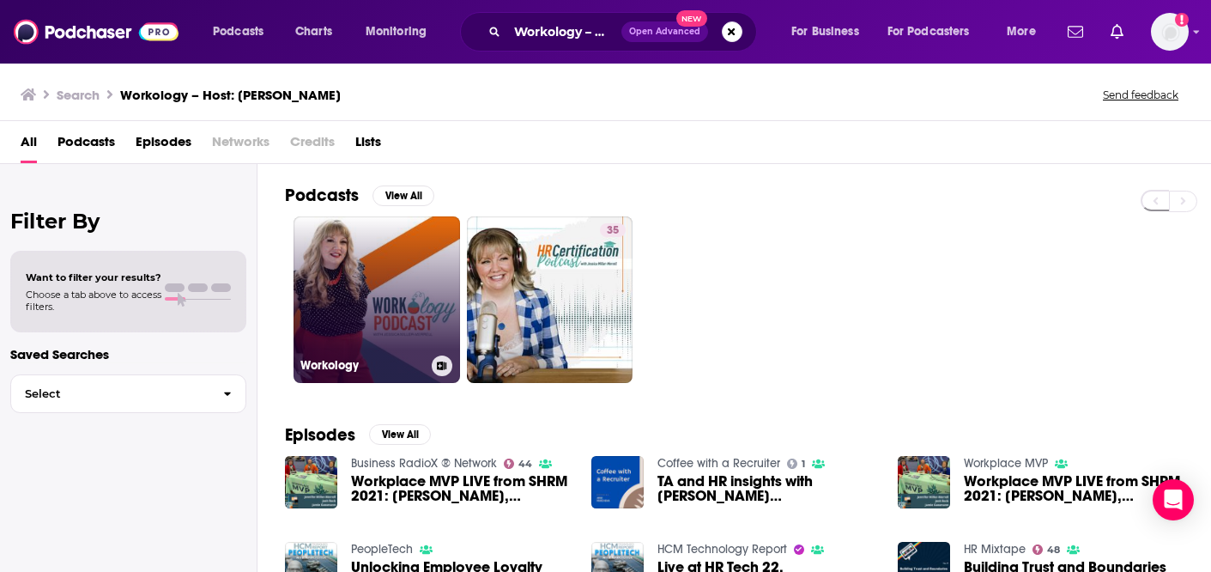
click at [357, 280] on link "Workology" at bounding box center [377, 299] width 167 height 167
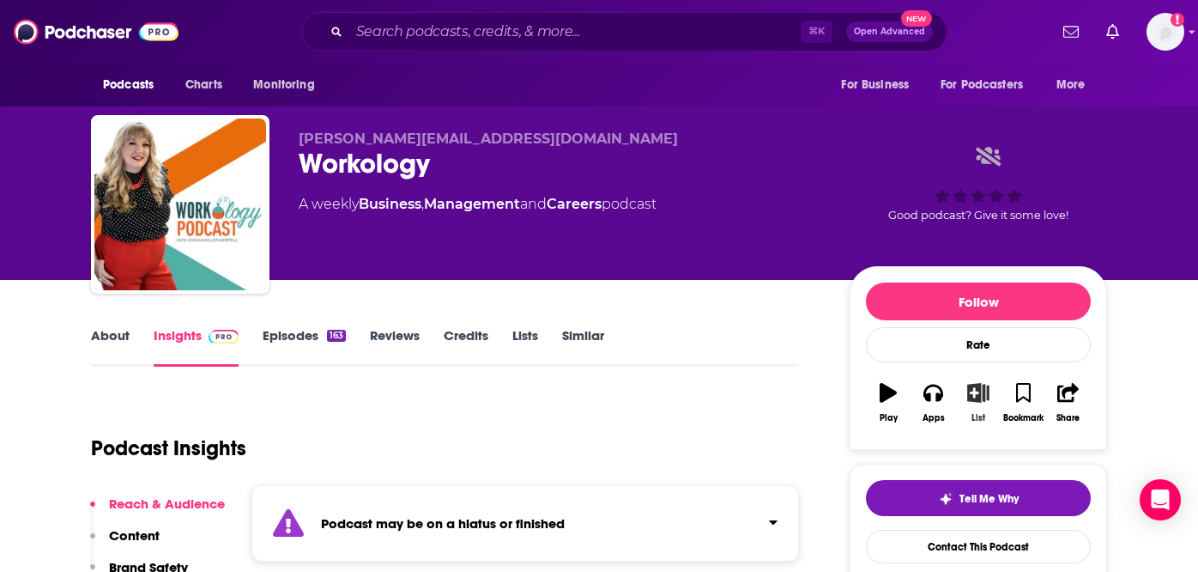
click at [976, 399] on icon "button" at bounding box center [978, 392] width 21 height 19
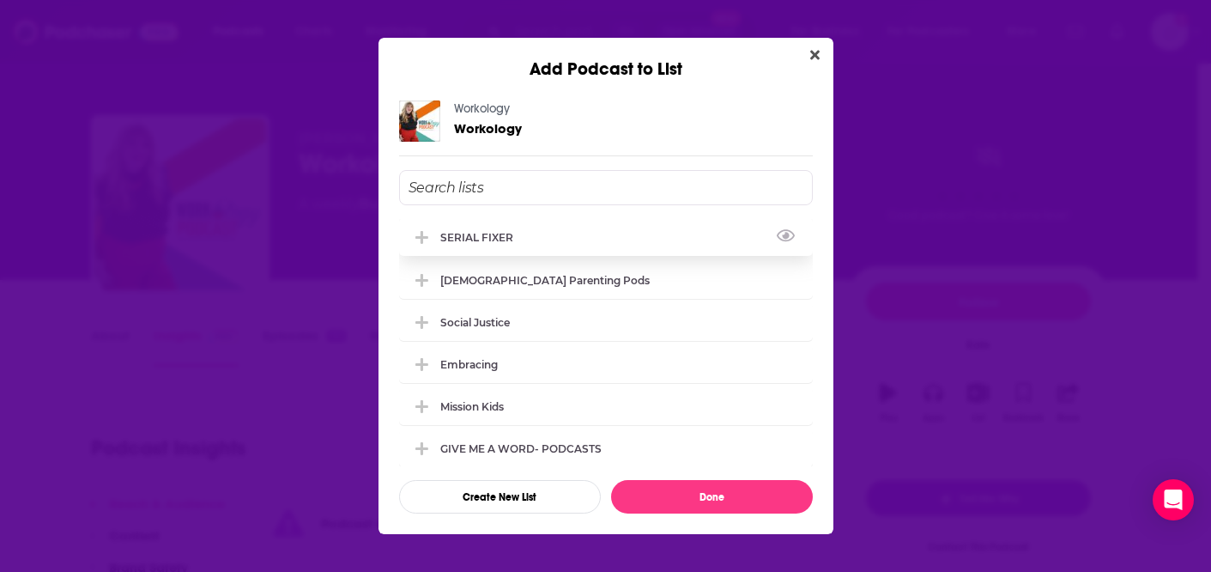
click at [480, 241] on div "SERIAL FIXER" at bounding box center [481, 237] width 83 height 13
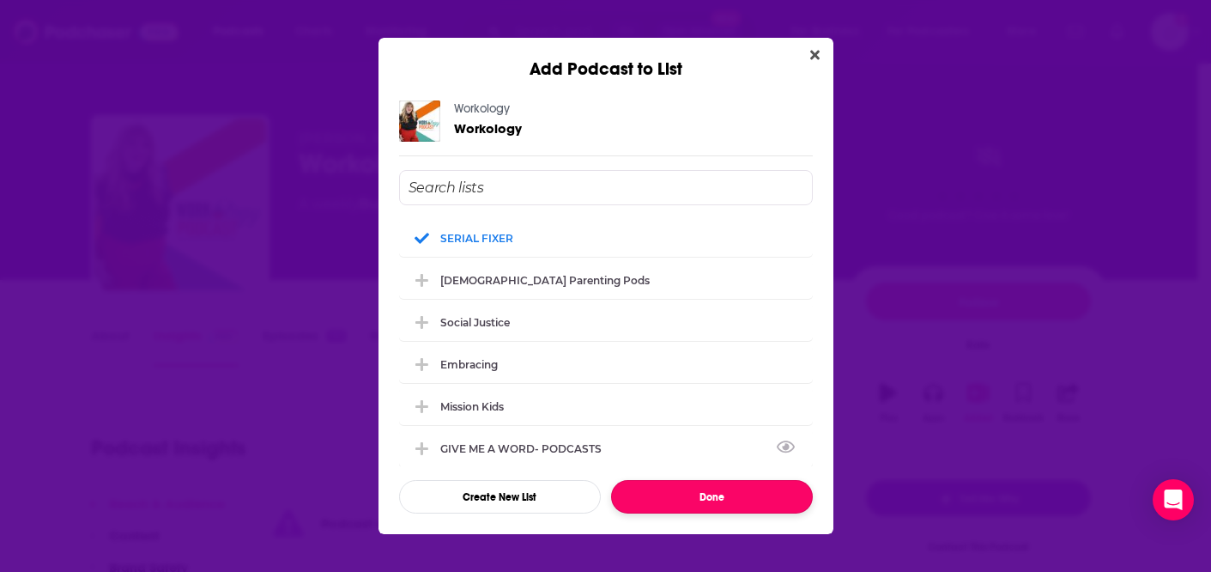
click at [687, 496] on button "Done" at bounding box center [712, 496] width 202 height 33
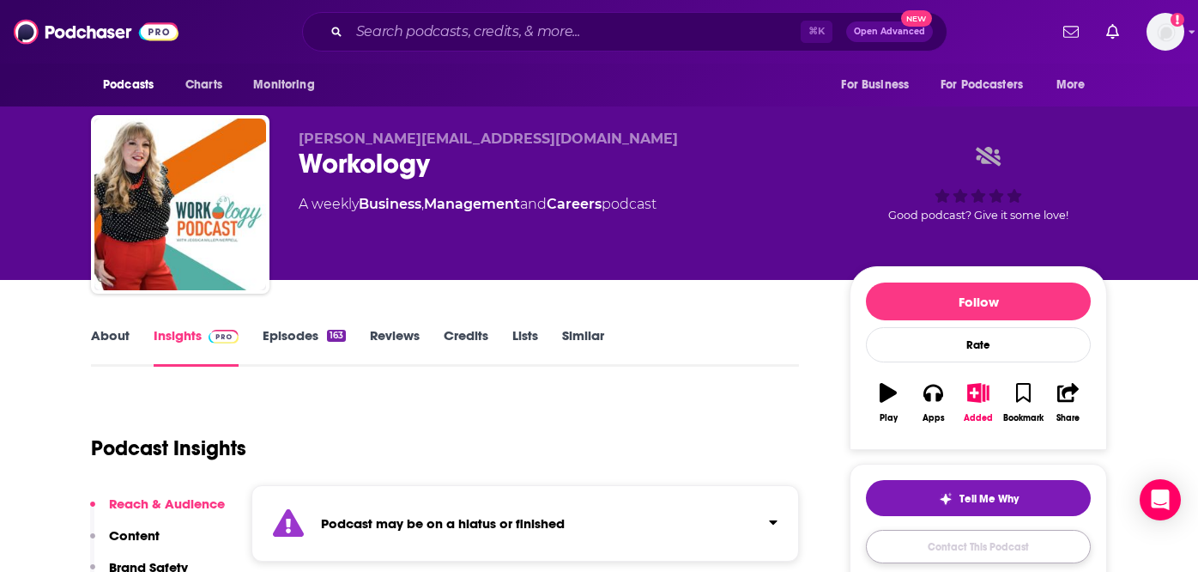
click at [1018, 546] on link "Contact This Podcast" at bounding box center [978, 546] width 225 height 33
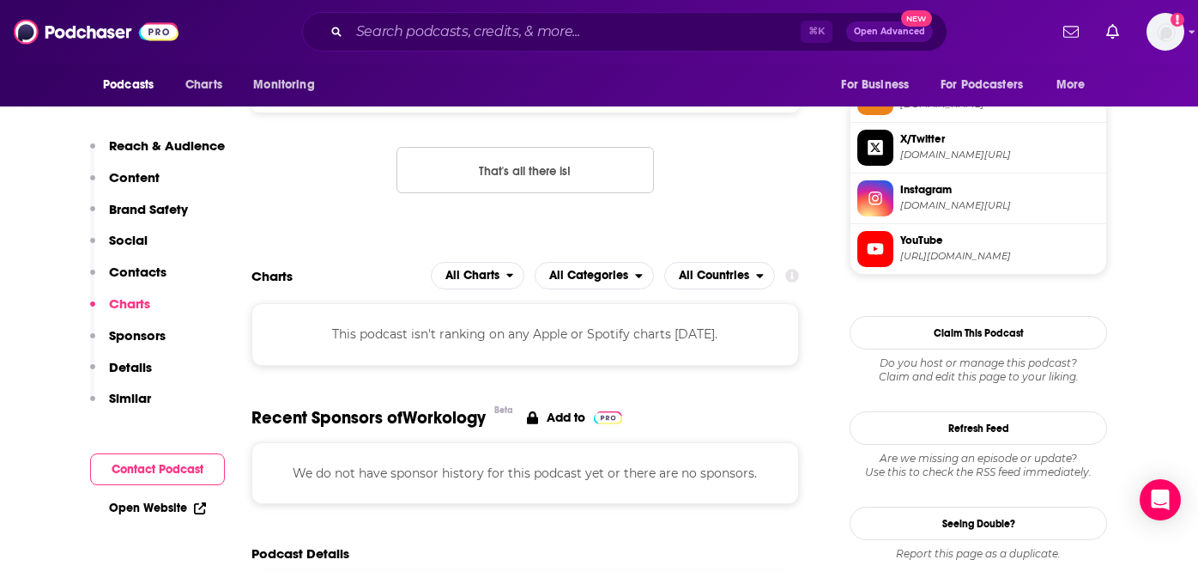
drag, startPoint x: 628, startPoint y: 80, endPoint x: 469, endPoint y: 83, distance: 158.8
click at [469, 83] on div "RSS Podcast Email Jessica Miller-Merrell [EMAIL_ADDRESS][DOMAIN_NAME] [PERSON_N…" at bounding box center [526, 78] width 548 height 67
copy div "[PERSON_NAME][EMAIL_ADDRESS][DOMAIN_NAME]"
click at [539, 32] on input "Search podcasts, credits, & more..." at bounding box center [575, 31] width 452 height 27
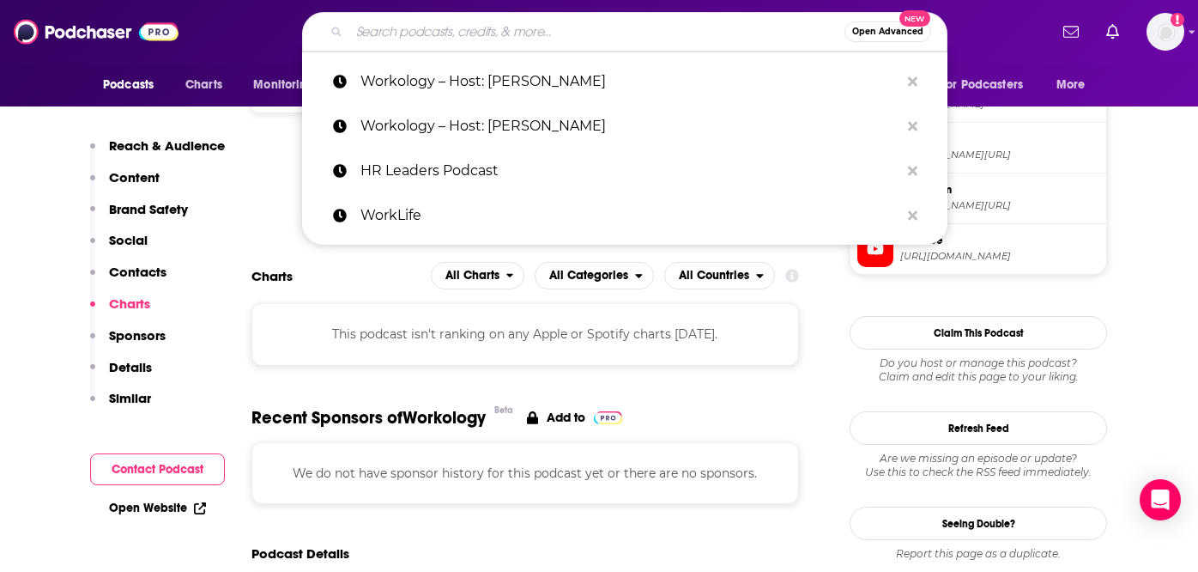
paste input "#WorkTrends – Host: [PERSON_NAME]"
type input "#WorkTrends – Host: [PERSON_NAME]"
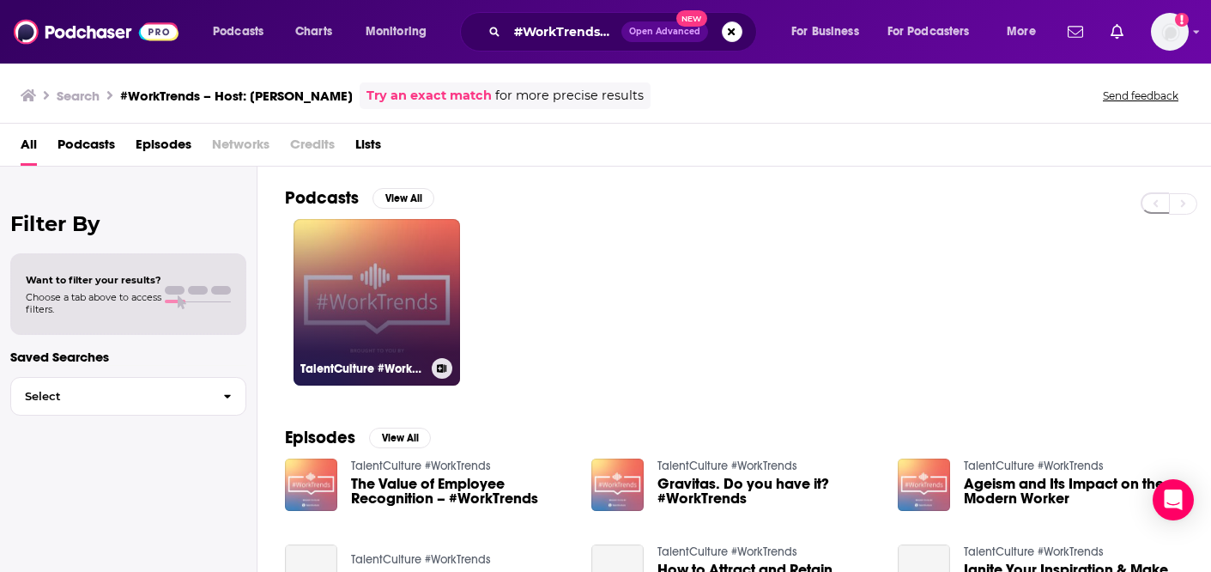
click at [332, 282] on link "TalentCulture #WorkTrends" at bounding box center [377, 302] width 167 height 167
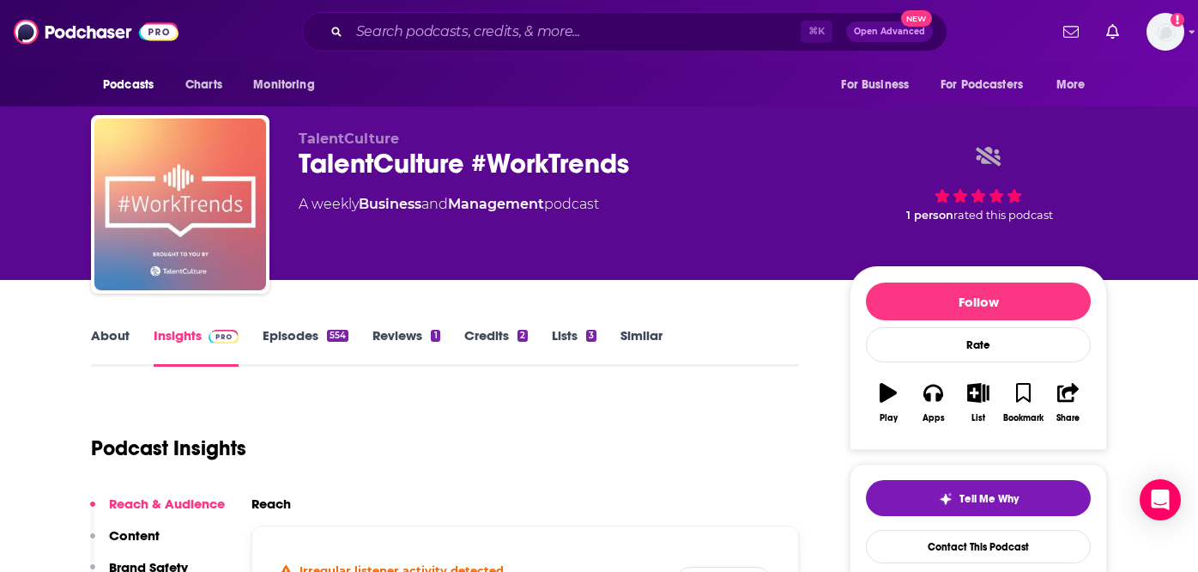
click at [316, 332] on link "Episodes 554" at bounding box center [306, 346] width 86 height 39
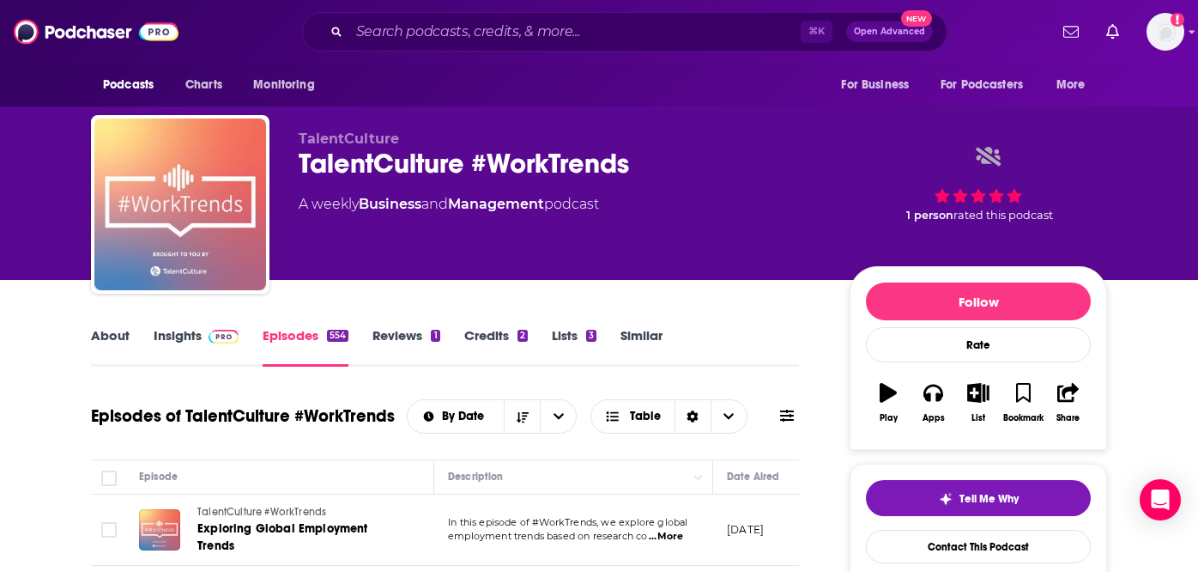
scroll to position [144, 0]
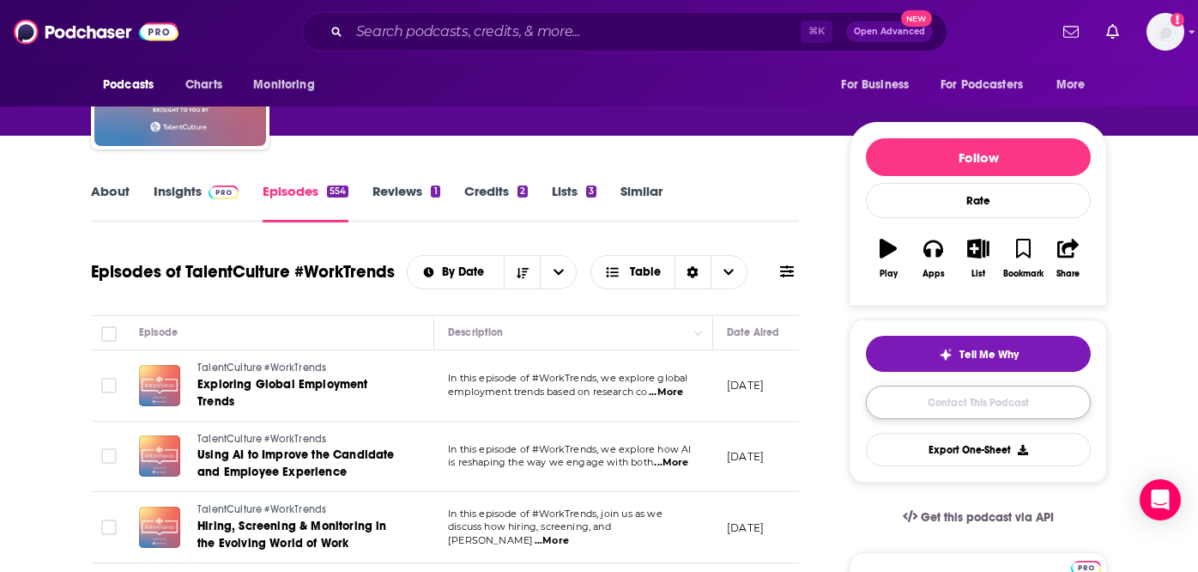
click at [961, 408] on link "Contact This Podcast" at bounding box center [978, 401] width 225 height 33
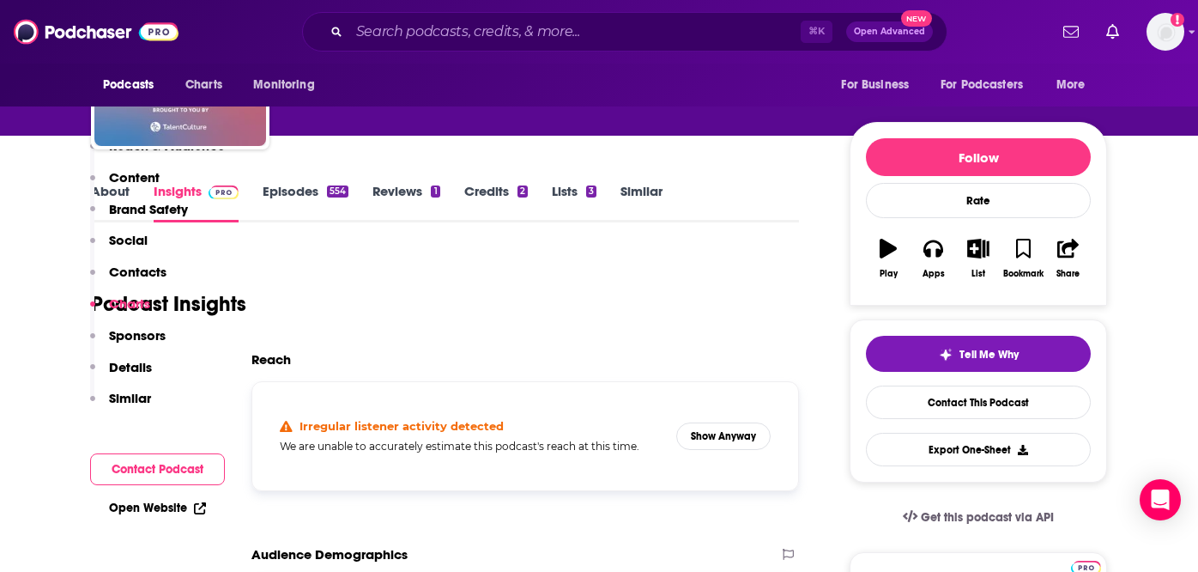
scroll to position [1875, 0]
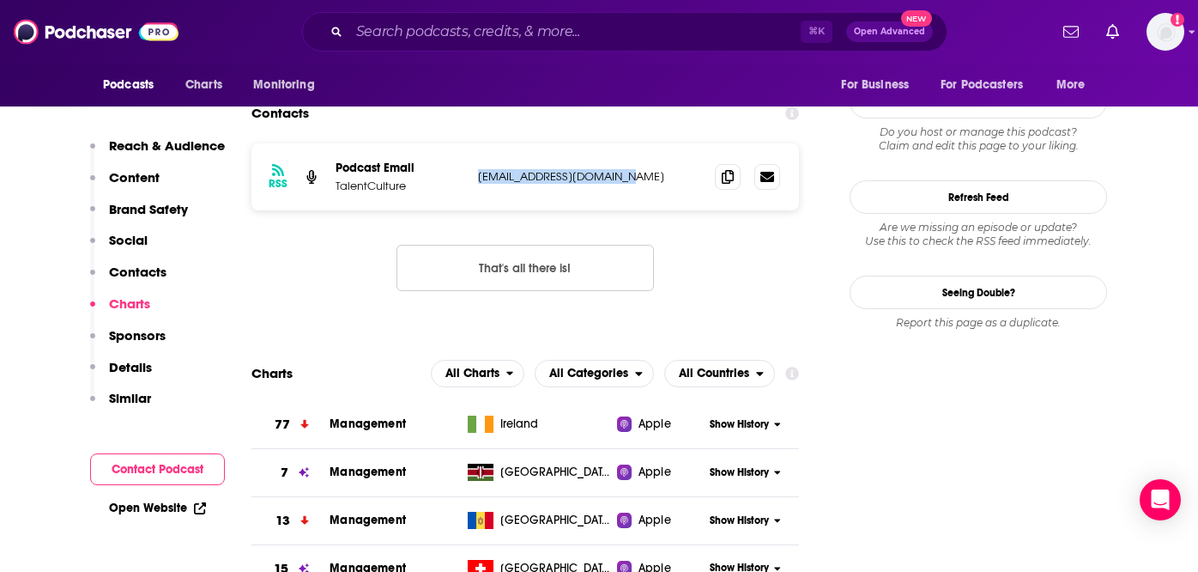
drag, startPoint x: 609, startPoint y: 79, endPoint x: 476, endPoint y: 82, distance: 133.1
click at [476, 143] on div "RSS Podcast Email TalentCulture [EMAIL_ADDRESS][DOMAIN_NAME] [EMAIL_ADDRESS][DO…" at bounding box center [526, 176] width 548 height 67
copy p "[EMAIL_ADDRESS][DOMAIN_NAME]"
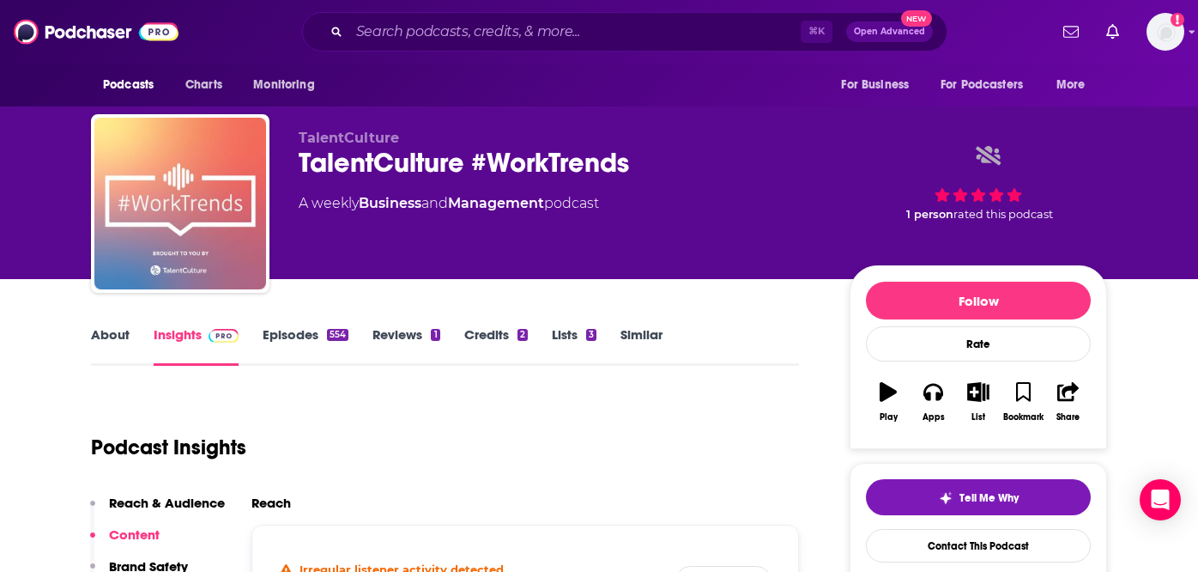
scroll to position [0, 0]
